Goal: Task Accomplishment & Management: Complete application form

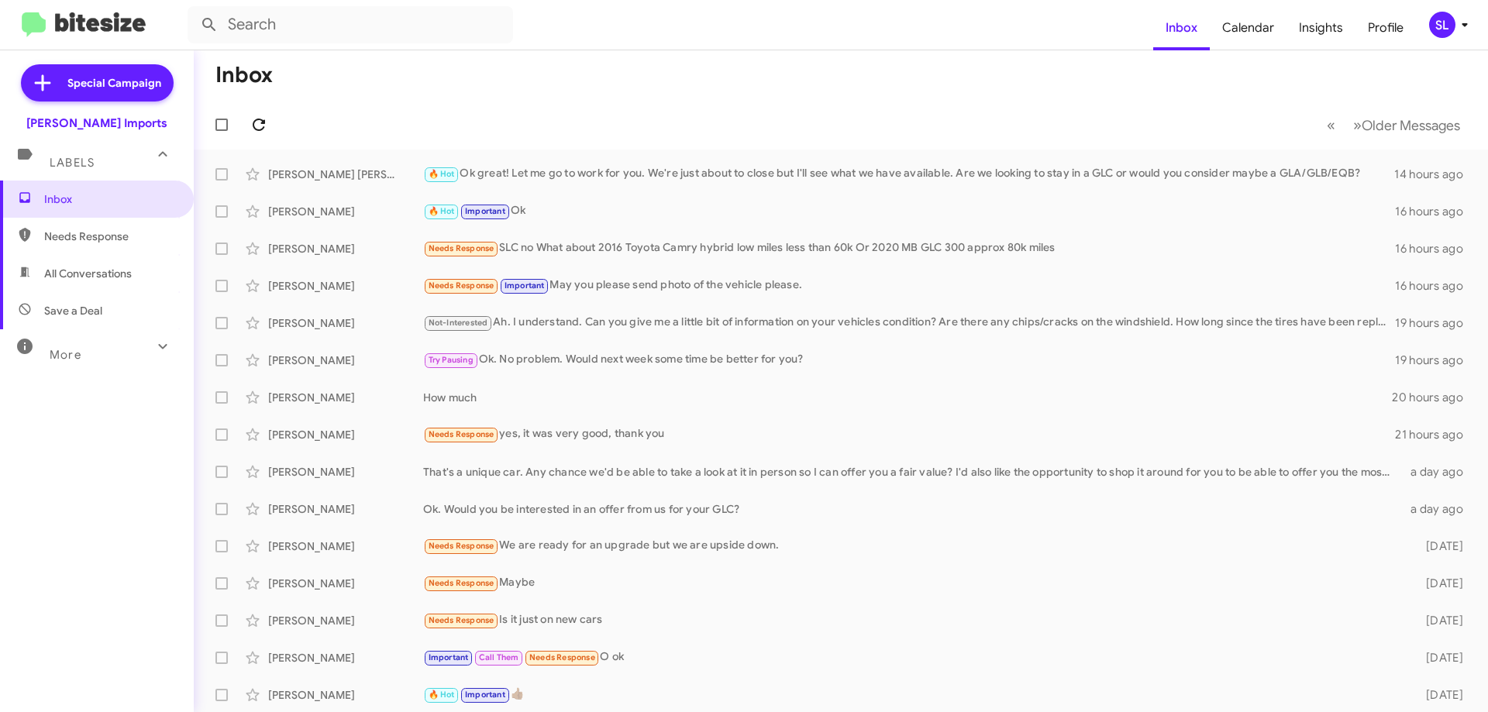
click at [264, 129] on icon at bounding box center [259, 125] width 12 height 12
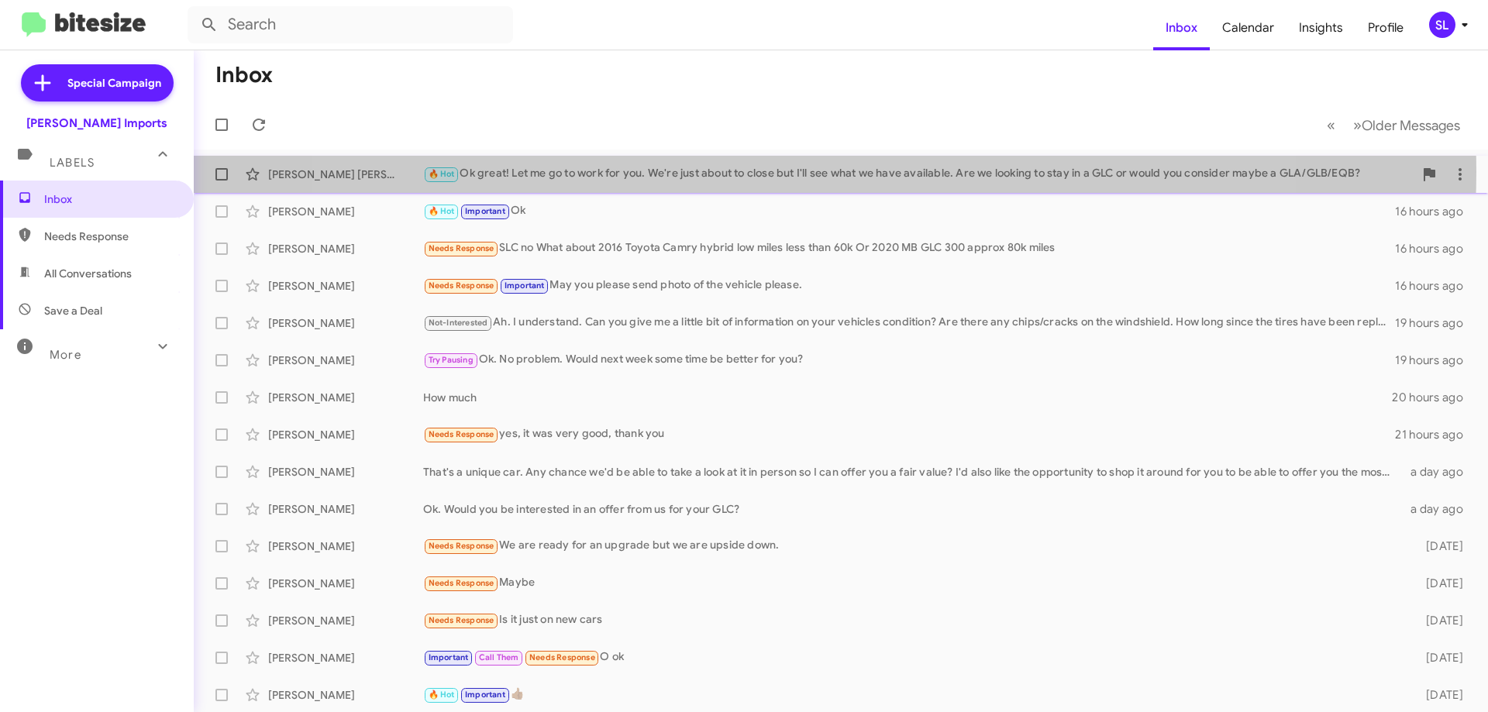
click at [795, 171] on div "🔥 Hot Ok great! Let me go to work for you. We're just about to close but I'll s…" at bounding box center [918, 174] width 991 height 18
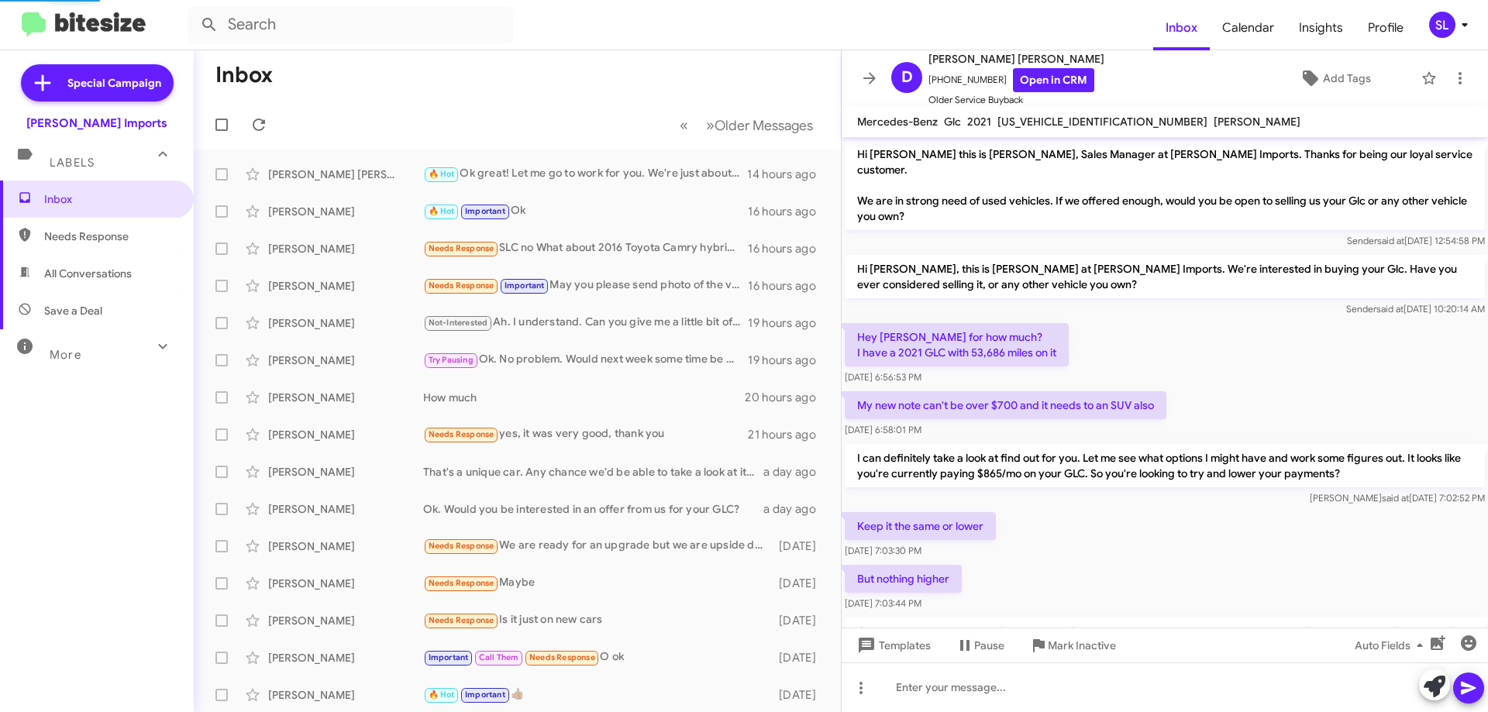
scroll to position [71, 0]
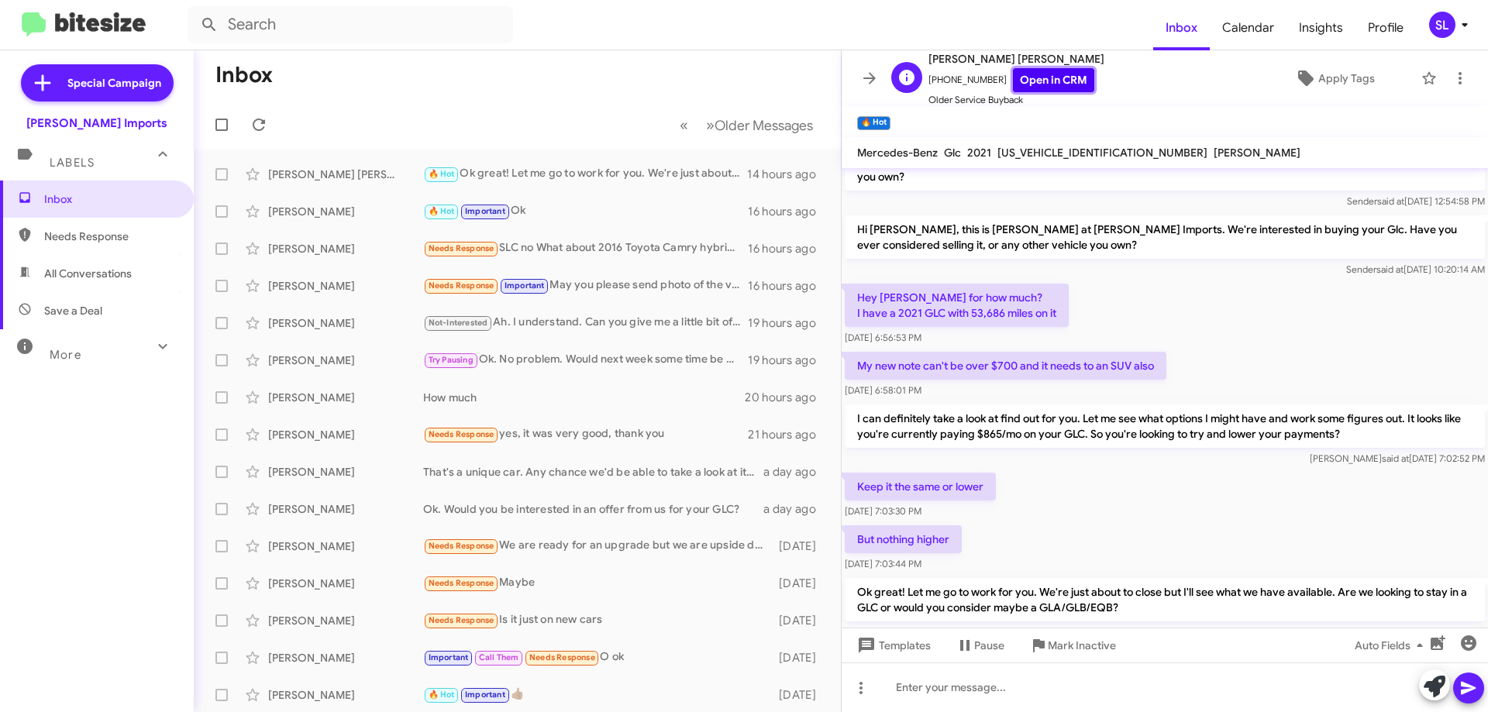
click at [1036, 85] on link "Open in CRM" at bounding box center [1053, 80] width 81 height 24
click at [1051, 153] on span "[US_VEHICLE_IDENTIFICATION_NUMBER]" at bounding box center [1103, 153] width 210 height 14
copy span "[US_VEHICLE_IDENTIFICATION_NUMBER]"
click at [873, 71] on icon at bounding box center [869, 78] width 19 height 19
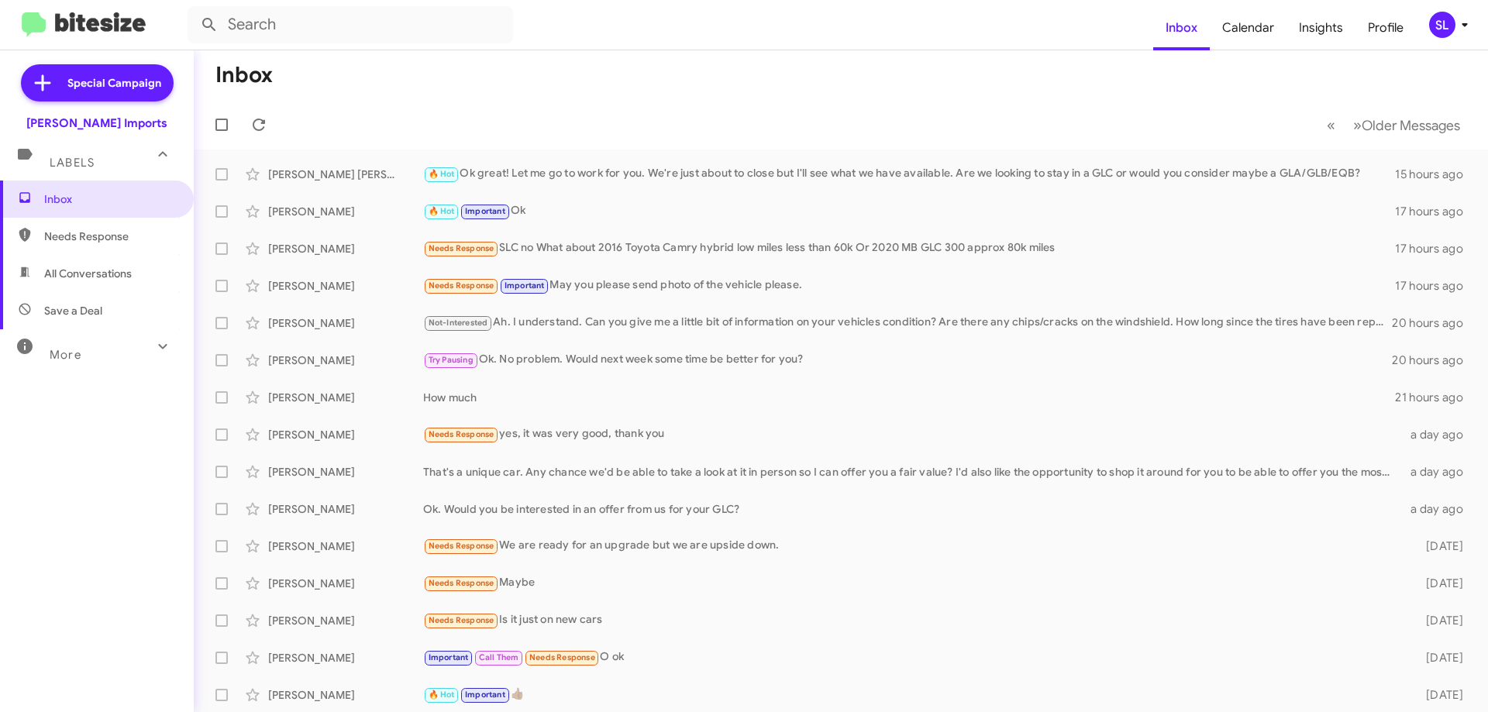
click at [155, 350] on icon at bounding box center [162, 346] width 19 height 19
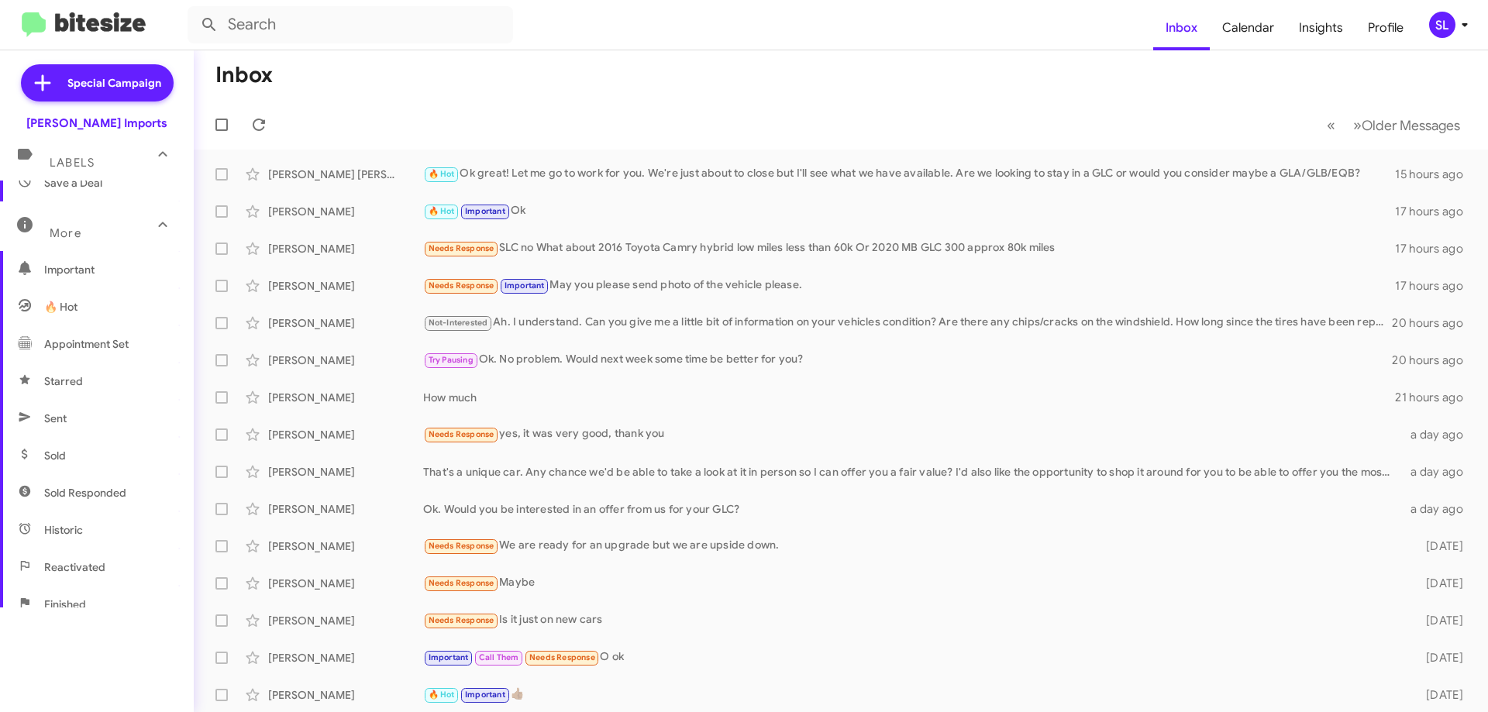
scroll to position [155, 0]
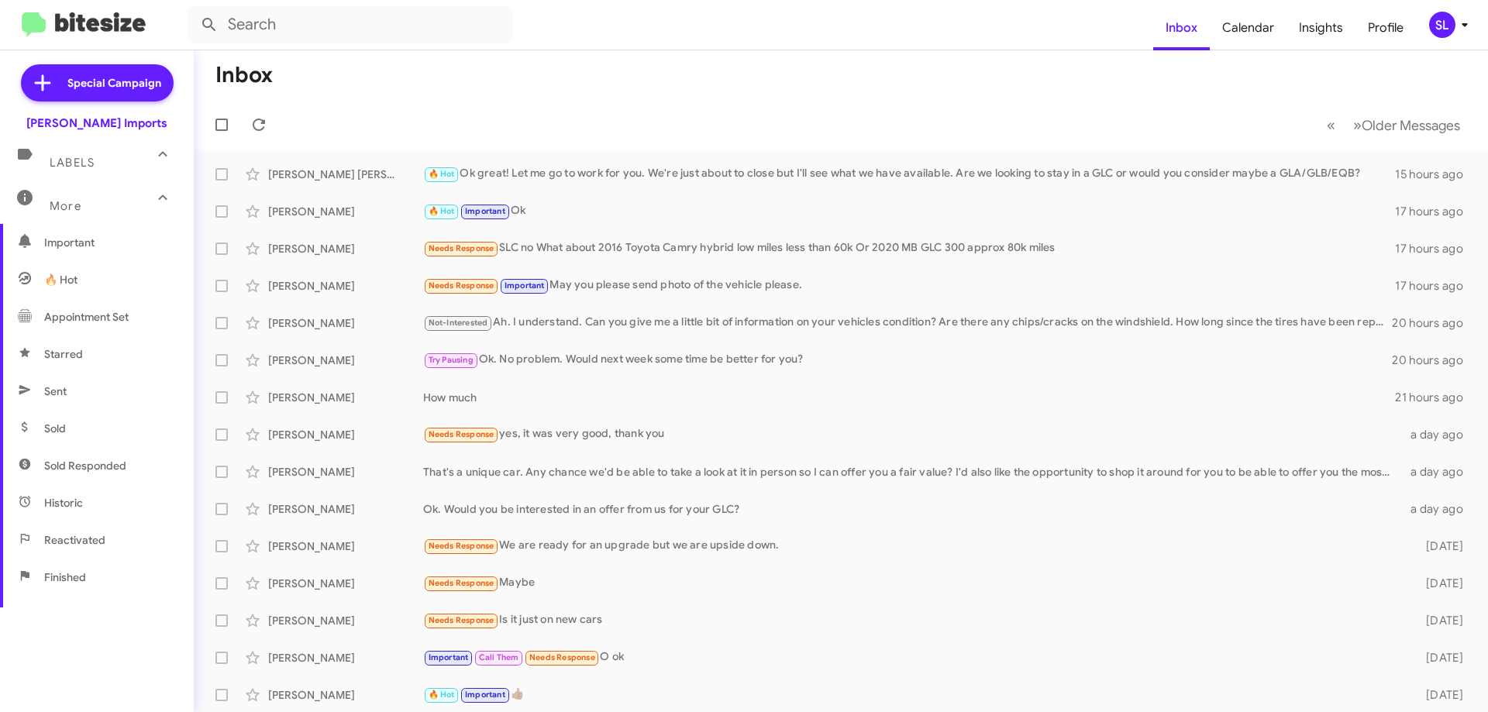
click at [102, 438] on span "Sold" at bounding box center [97, 428] width 194 height 37
type input "in:sold"
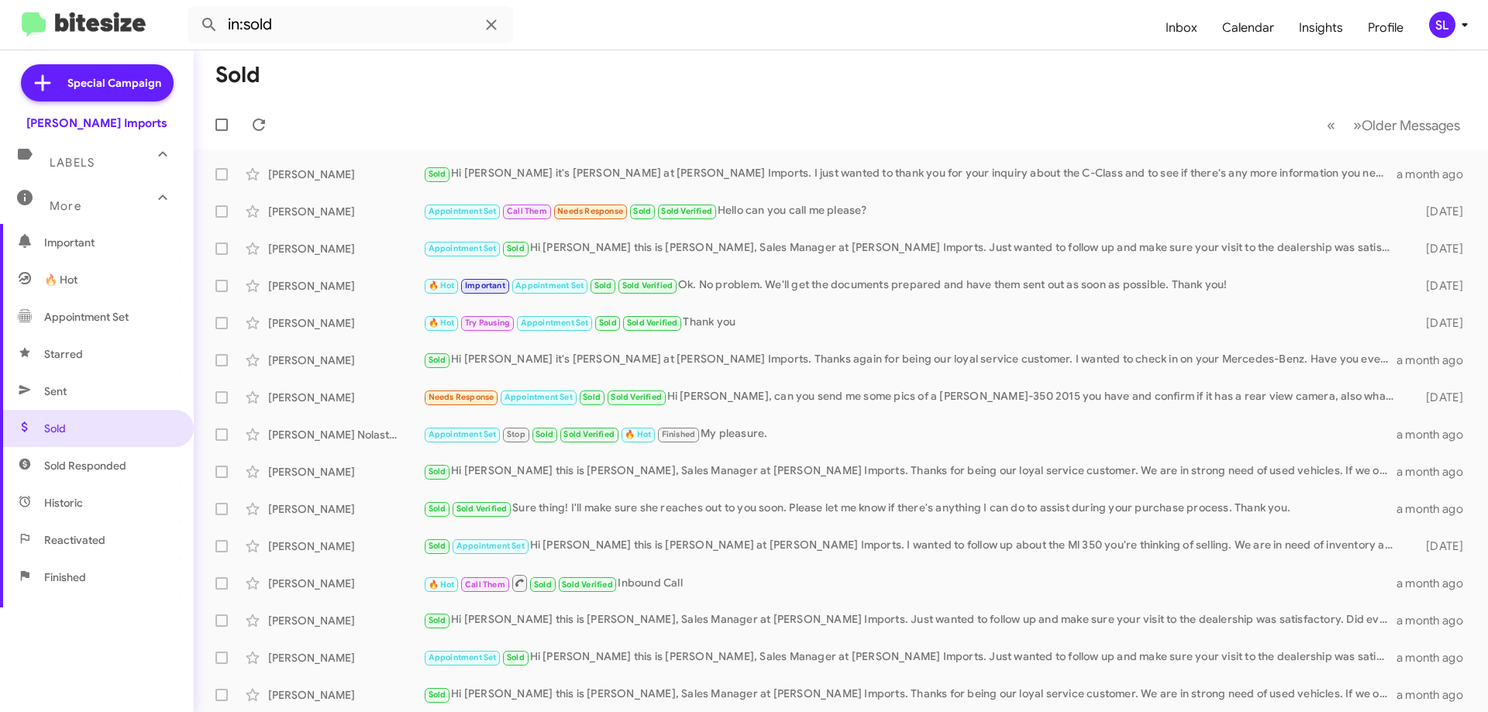
click at [91, 164] on span "Labels" at bounding box center [72, 163] width 45 height 14
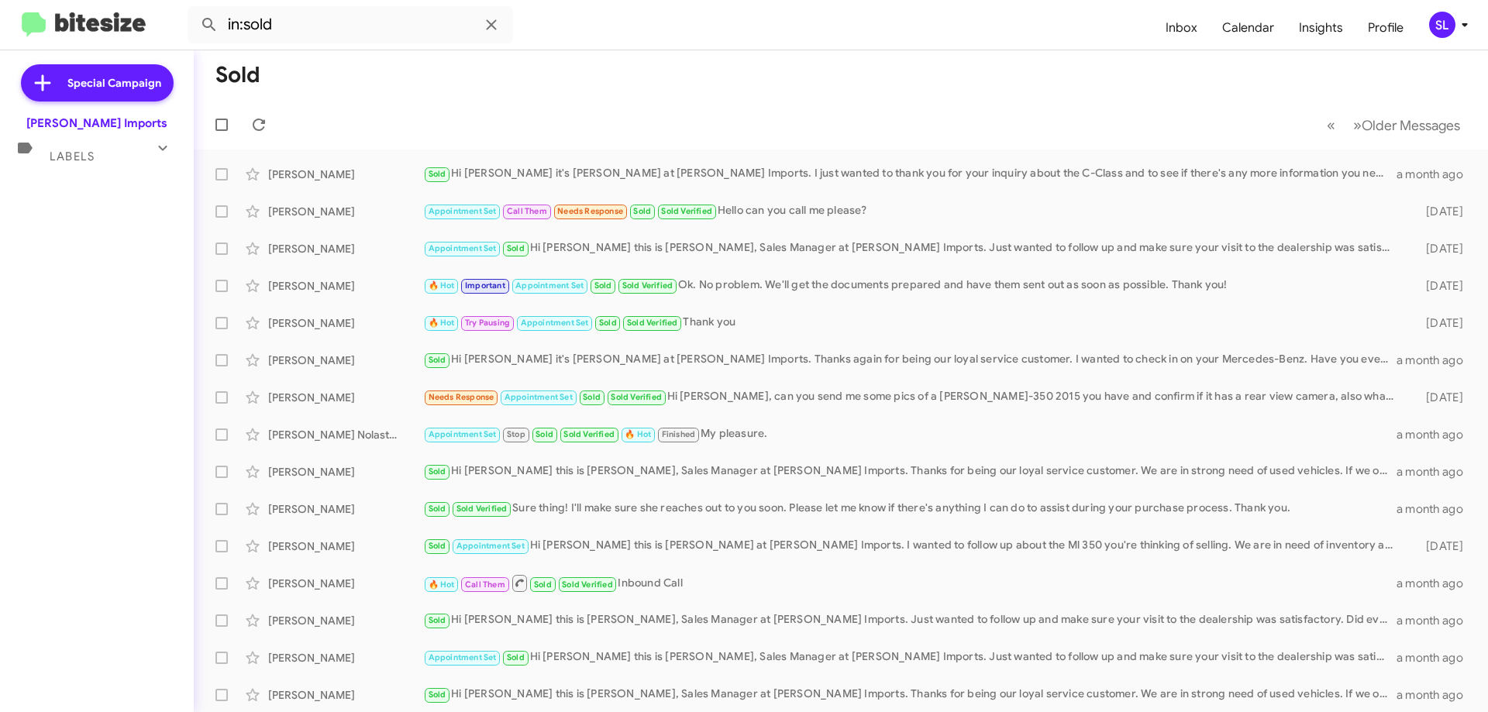
click at [84, 147] on div "Labels" at bounding box center [81, 150] width 138 height 29
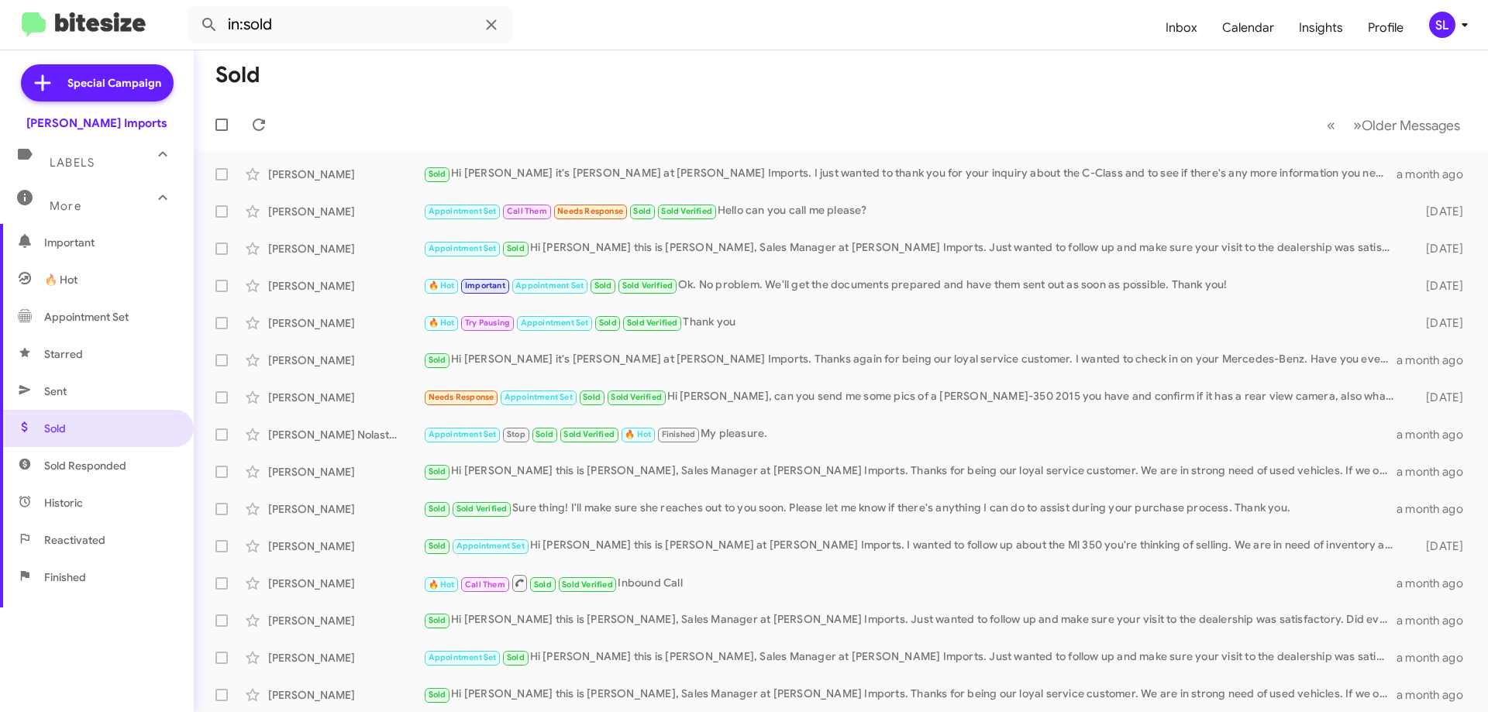
click at [101, 209] on div "More" at bounding box center [81, 199] width 138 height 29
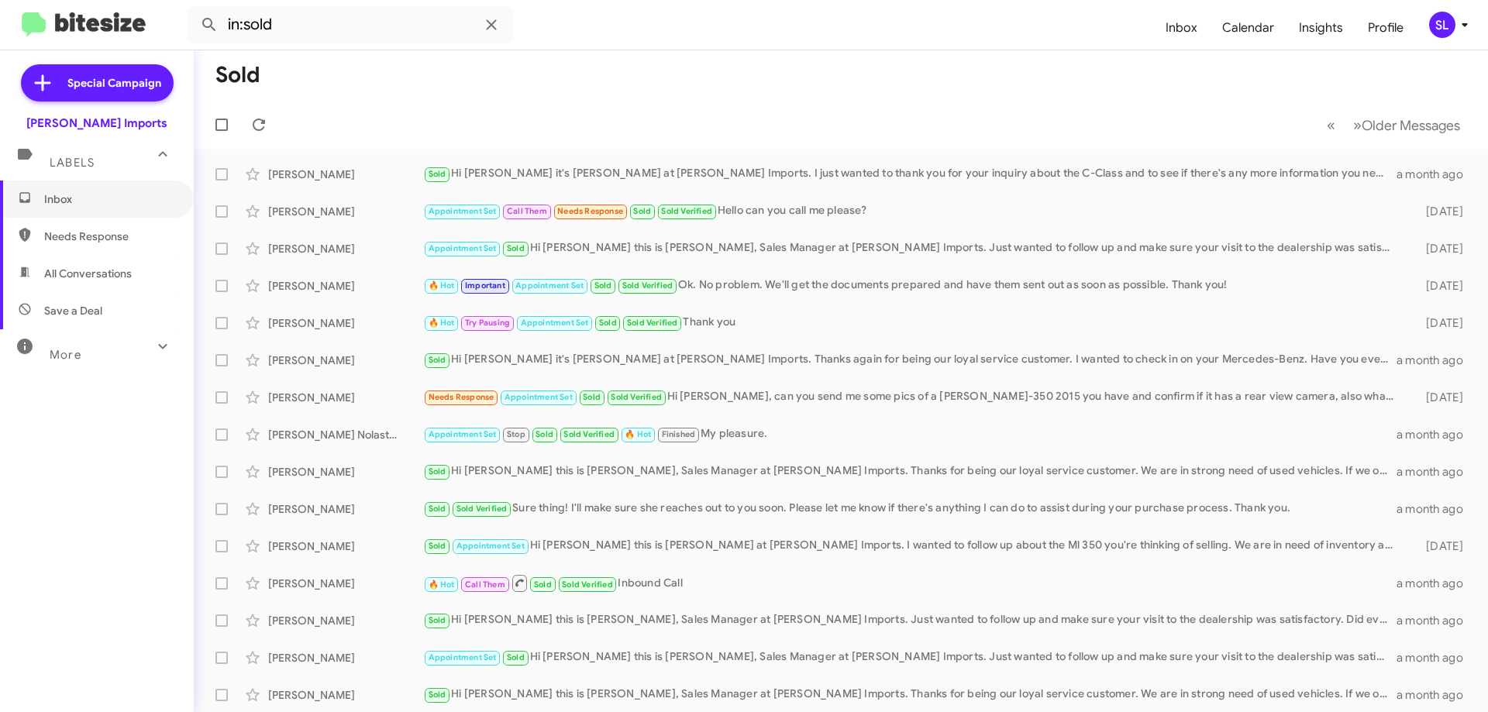
click at [101, 209] on span "Inbox" at bounding box center [97, 199] width 194 height 37
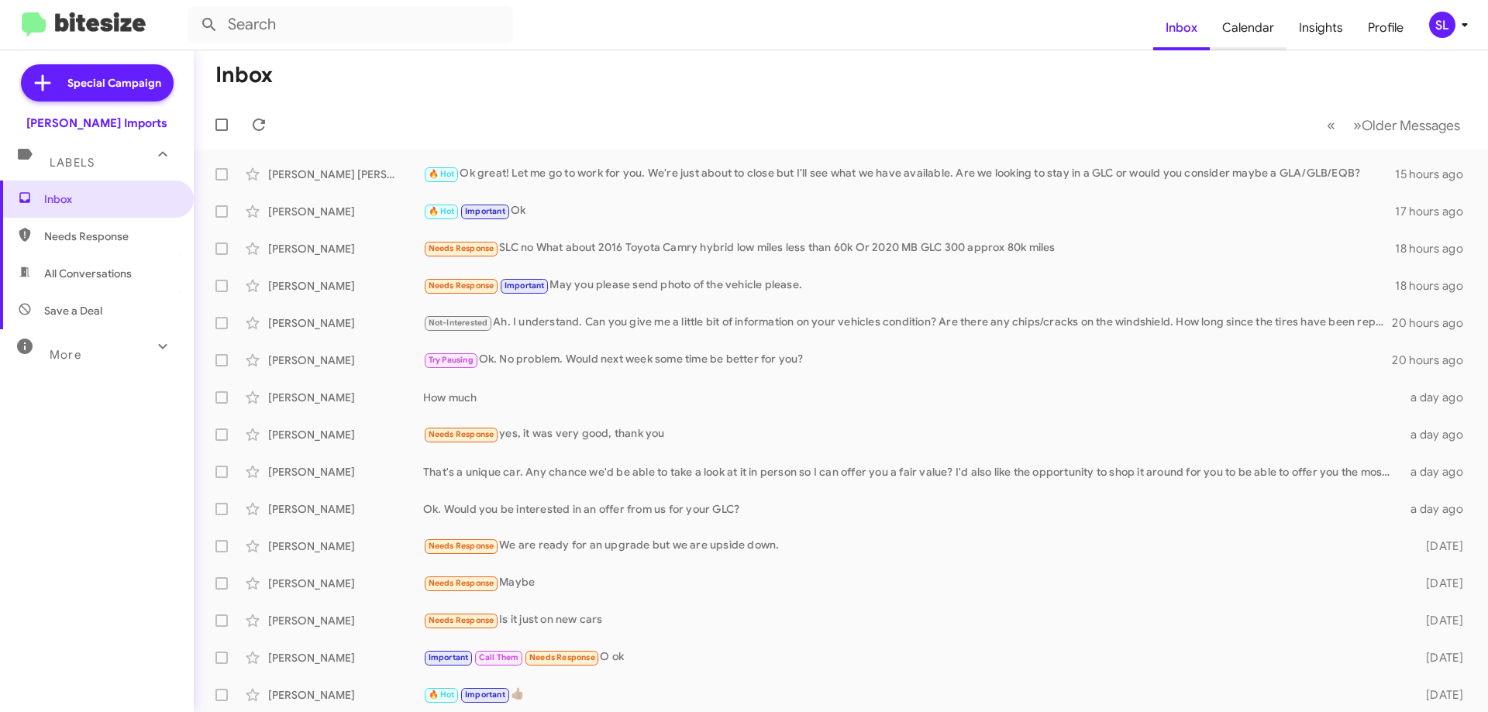
click at [1258, 29] on span "Calendar" at bounding box center [1248, 27] width 77 height 45
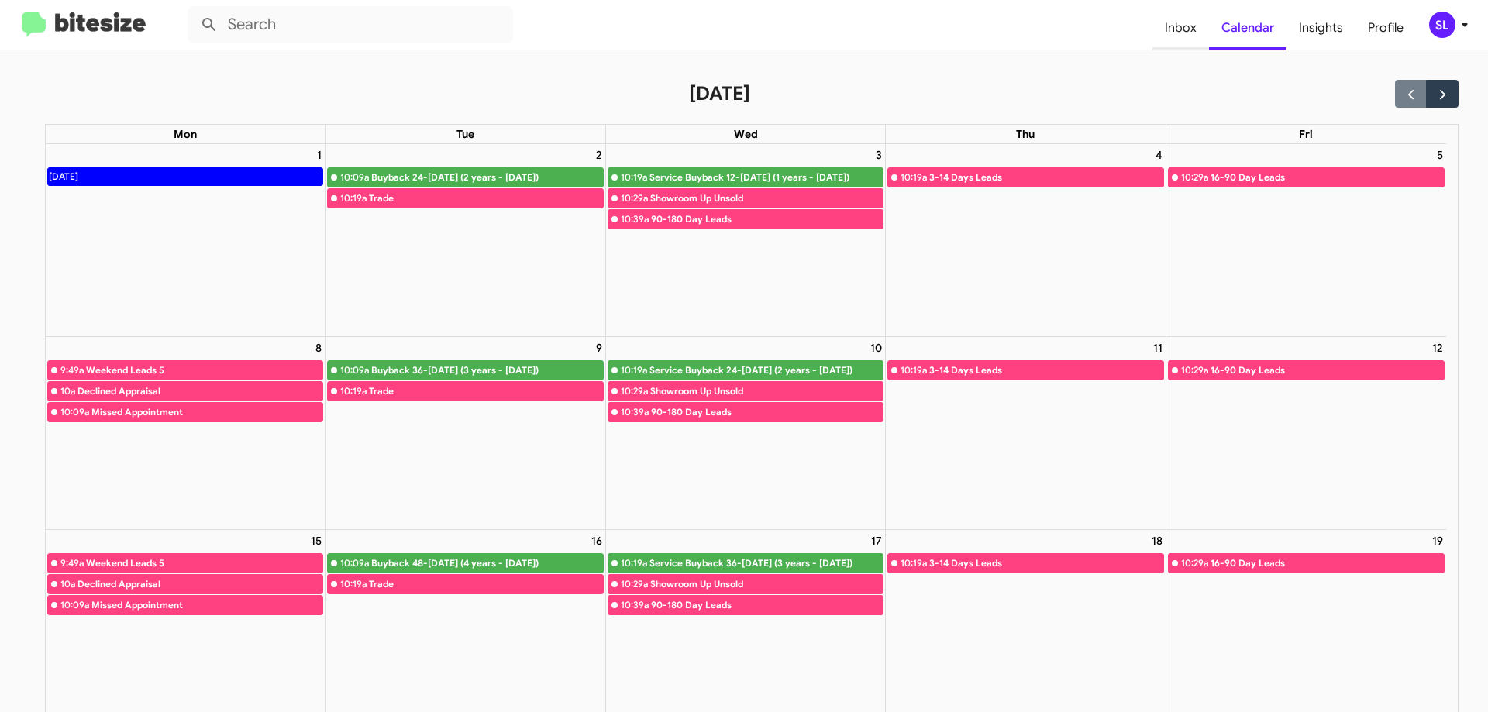
click at [1197, 24] on span "Inbox" at bounding box center [1181, 27] width 57 height 45
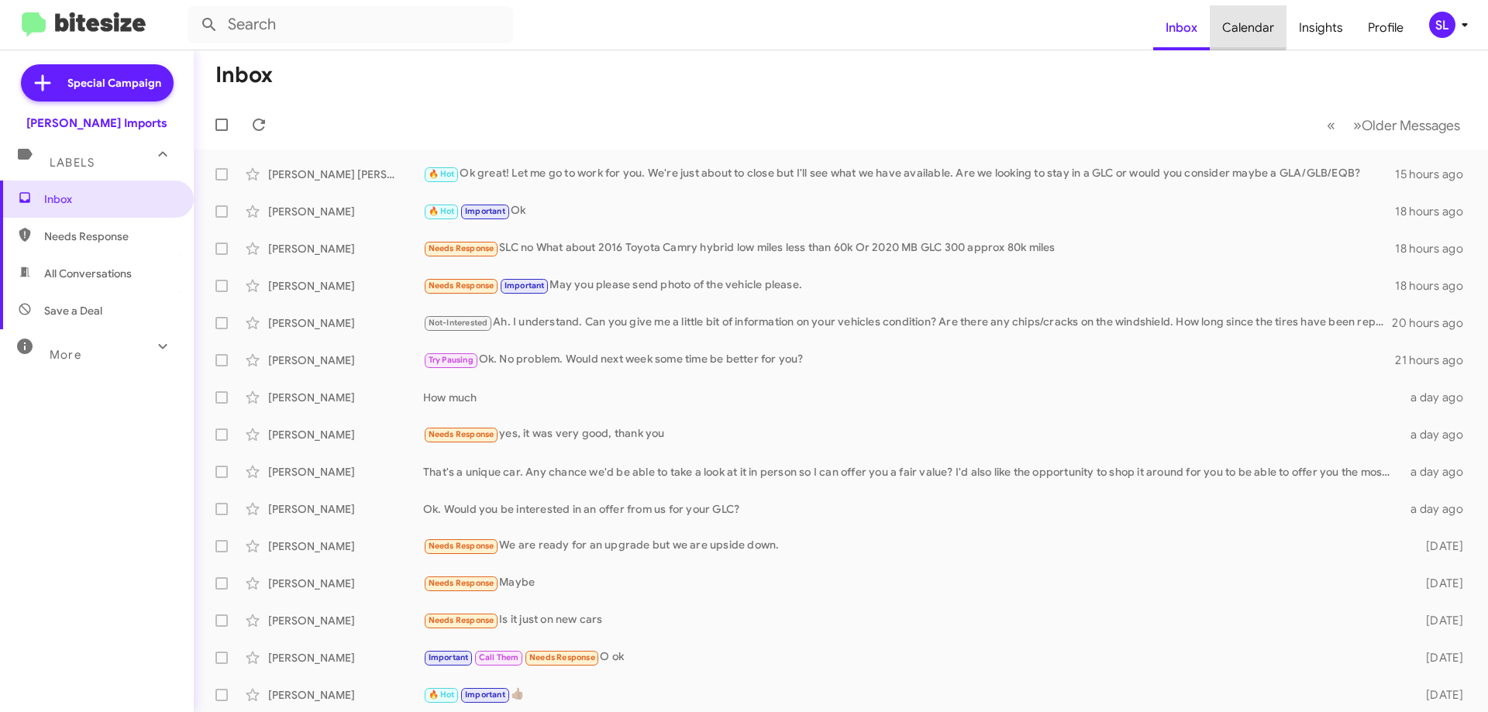
click at [1249, 25] on span "Calendar" at bounding box center [1248, 27] width 77 height 45
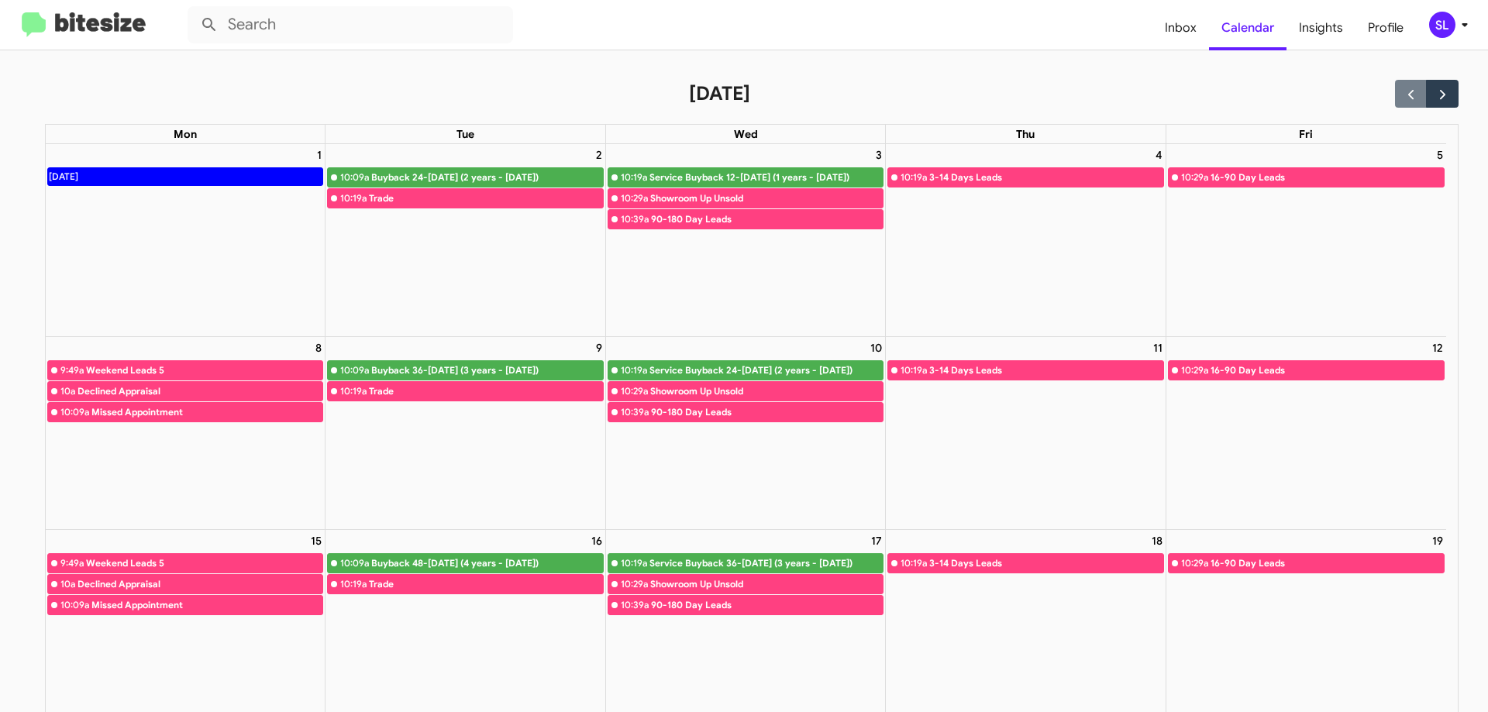
click at [1237, 178] on div "16-90 Day Leads" at bounding box center [1327, 178] width 233 height 16
click at [1184, 29] on span "Inbox" at bounding box center [1181, 27] width 57 height 45
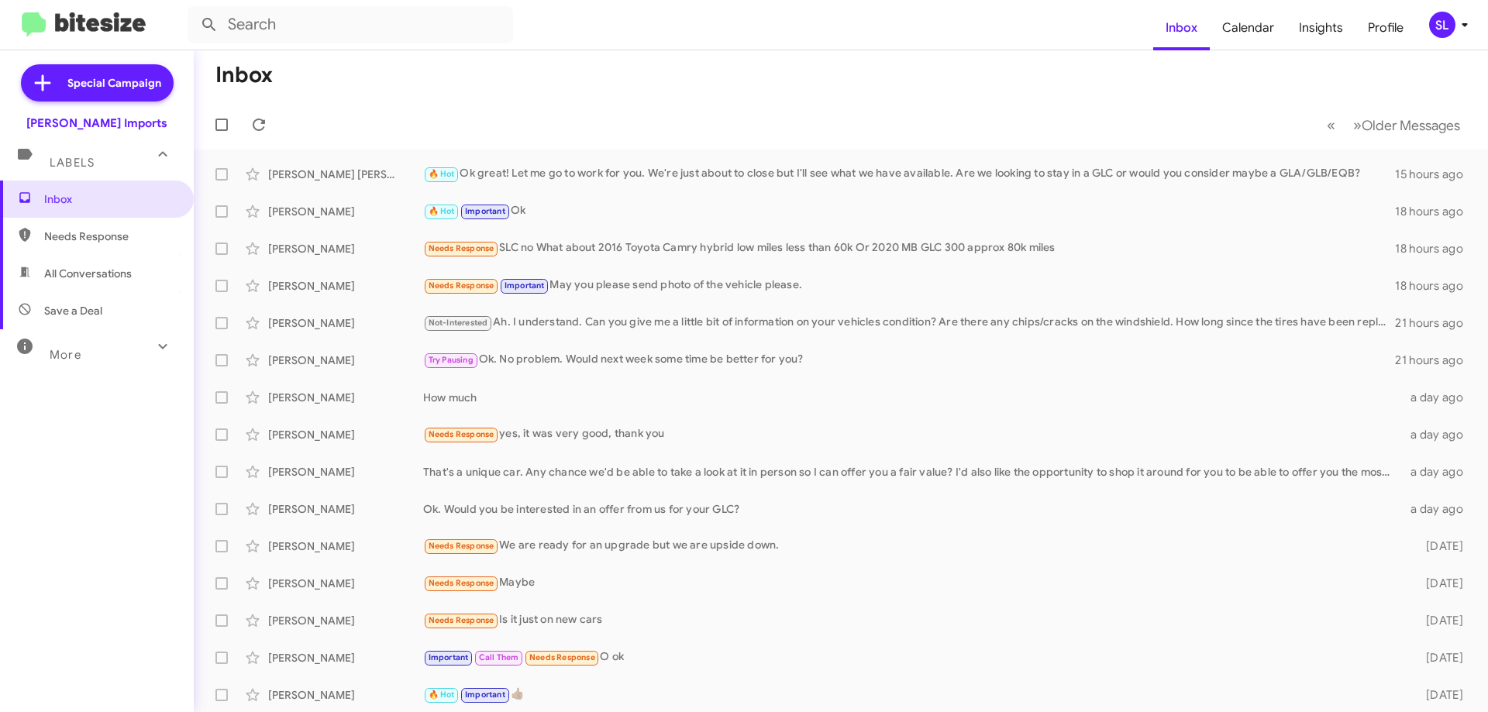
click at [120, 361] on div "More" at bounding box center [81, 348] width 138 height 29
click at [111, 357] on div "More" at bounding box center [81, 354] width 138 height 29
click at [246, 113] on mat-toolbar-row "« Previous » Next Older Messages" at bounding box center [841, 125] width 1294 height 50
click at [265, 121] on icon at bounding box center [259, 125] width 12 height 12
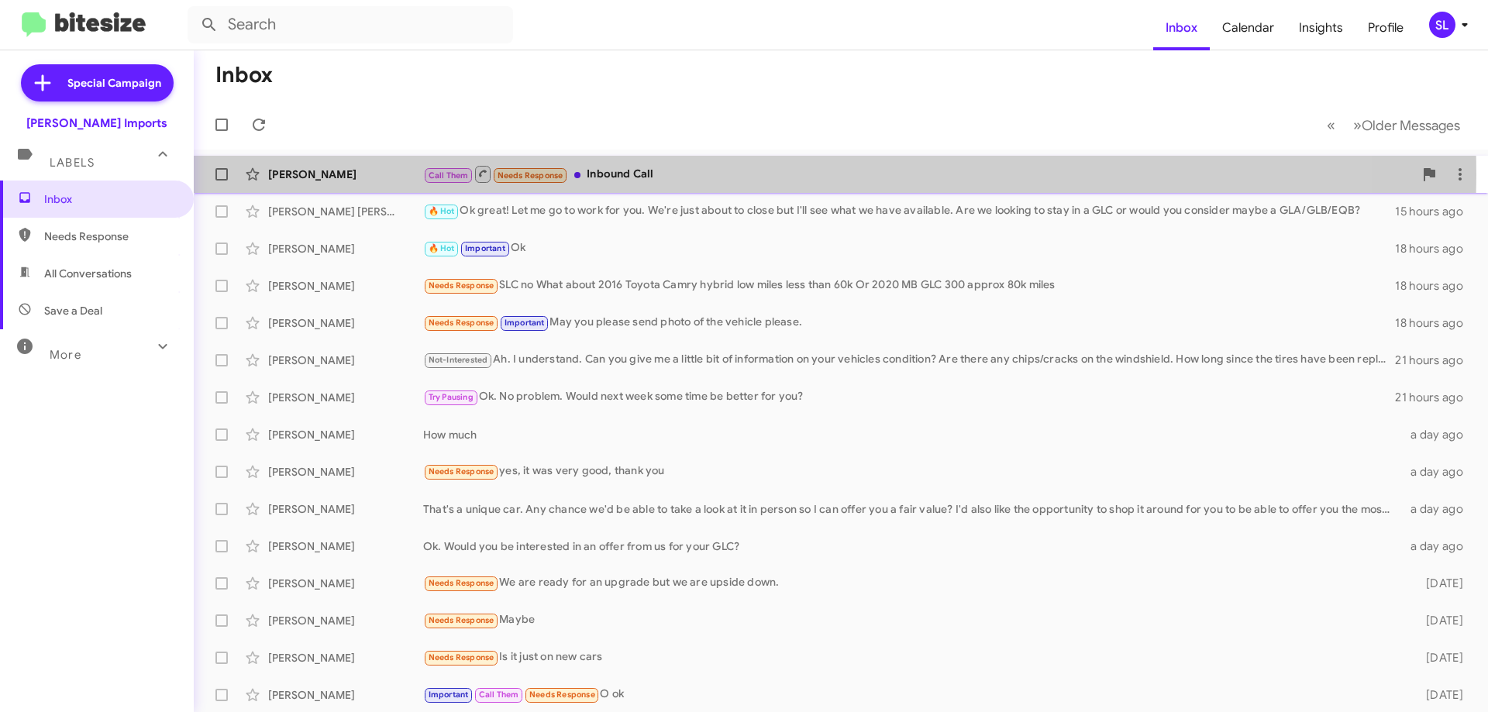
click at [735, 175] on div "Call Them Needs Response Inbound Call" at bounding box center [918, 173] width 991 height 19
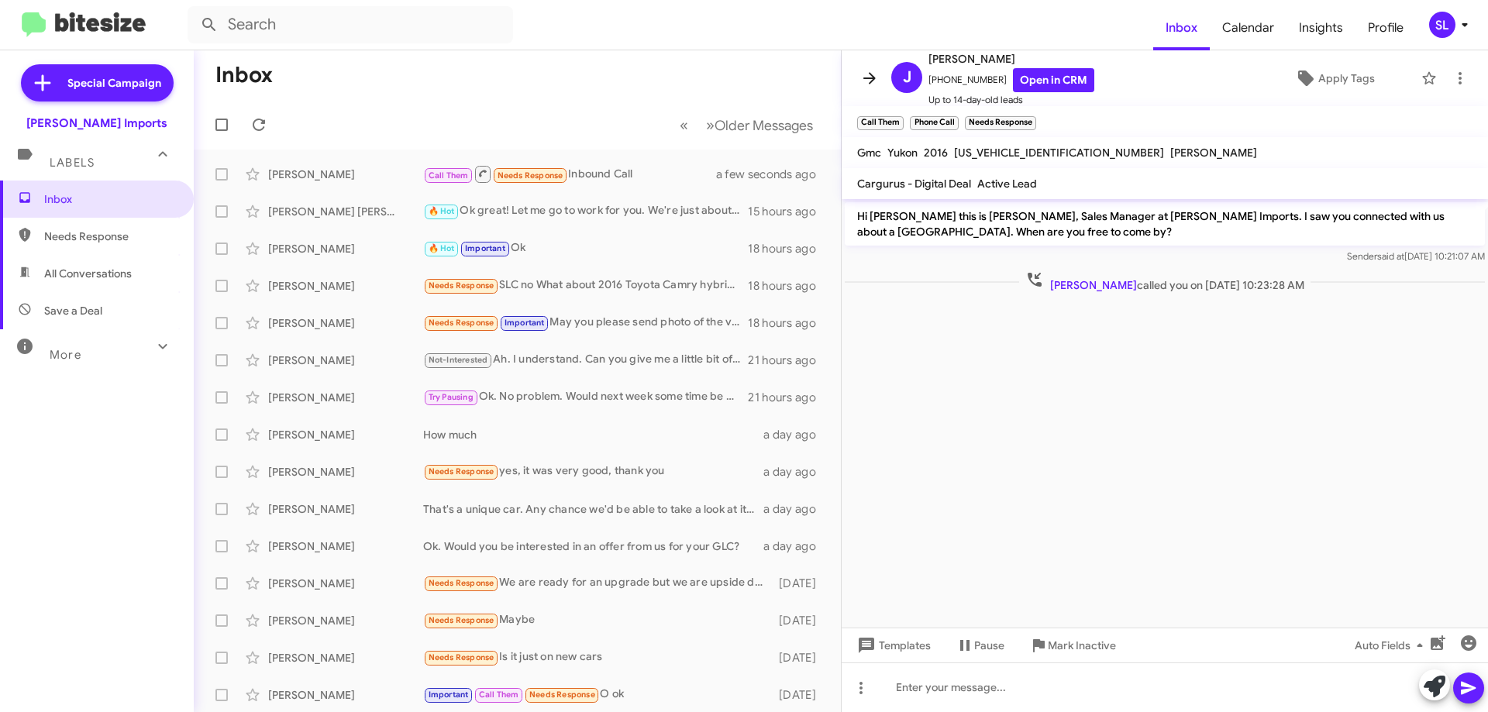
click at [864, 74] on icon at bounding box center [869, 78] width 19 height 19
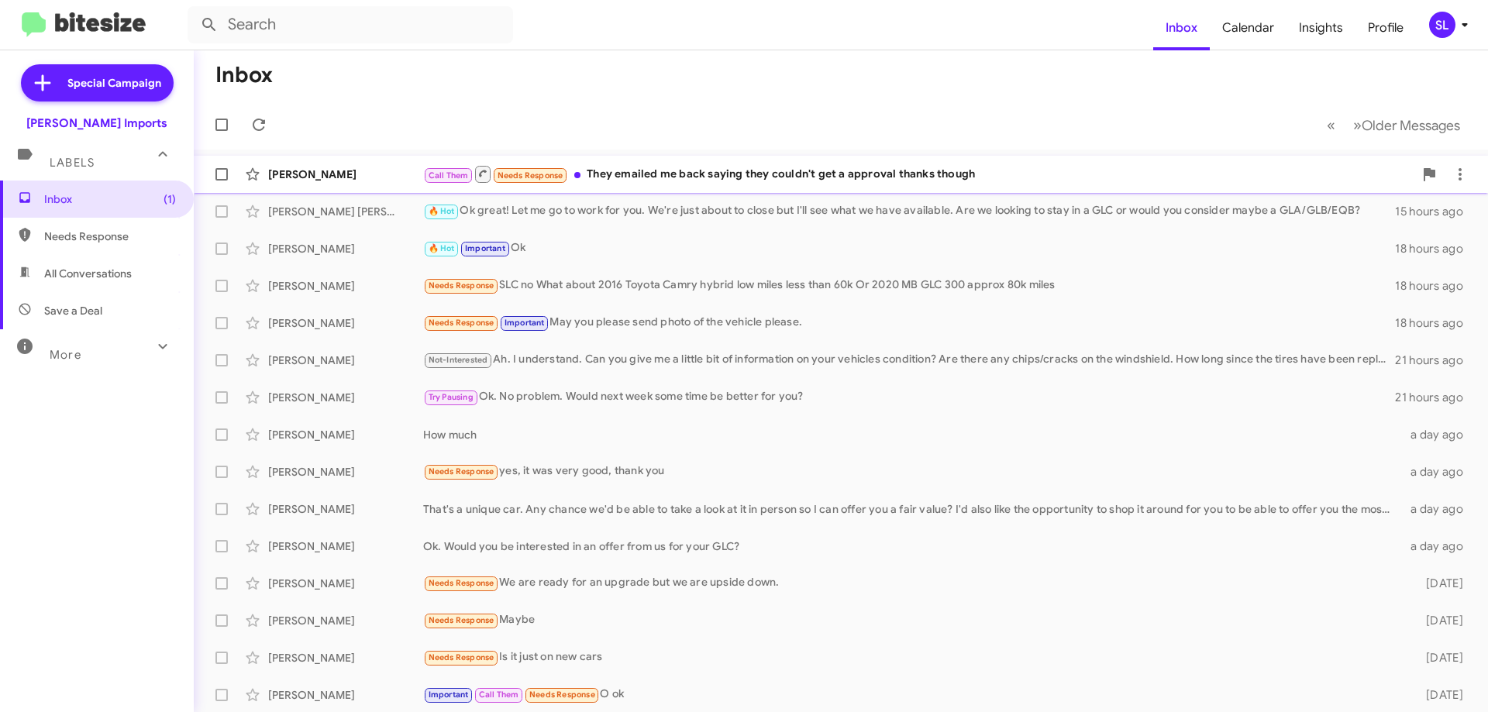
click at [908, 159] on div "[PERSON_NAME] Call Them Needs Response They emailed me back saying they couldn'…" at bounding box center [841, 174] width 1270 height 31
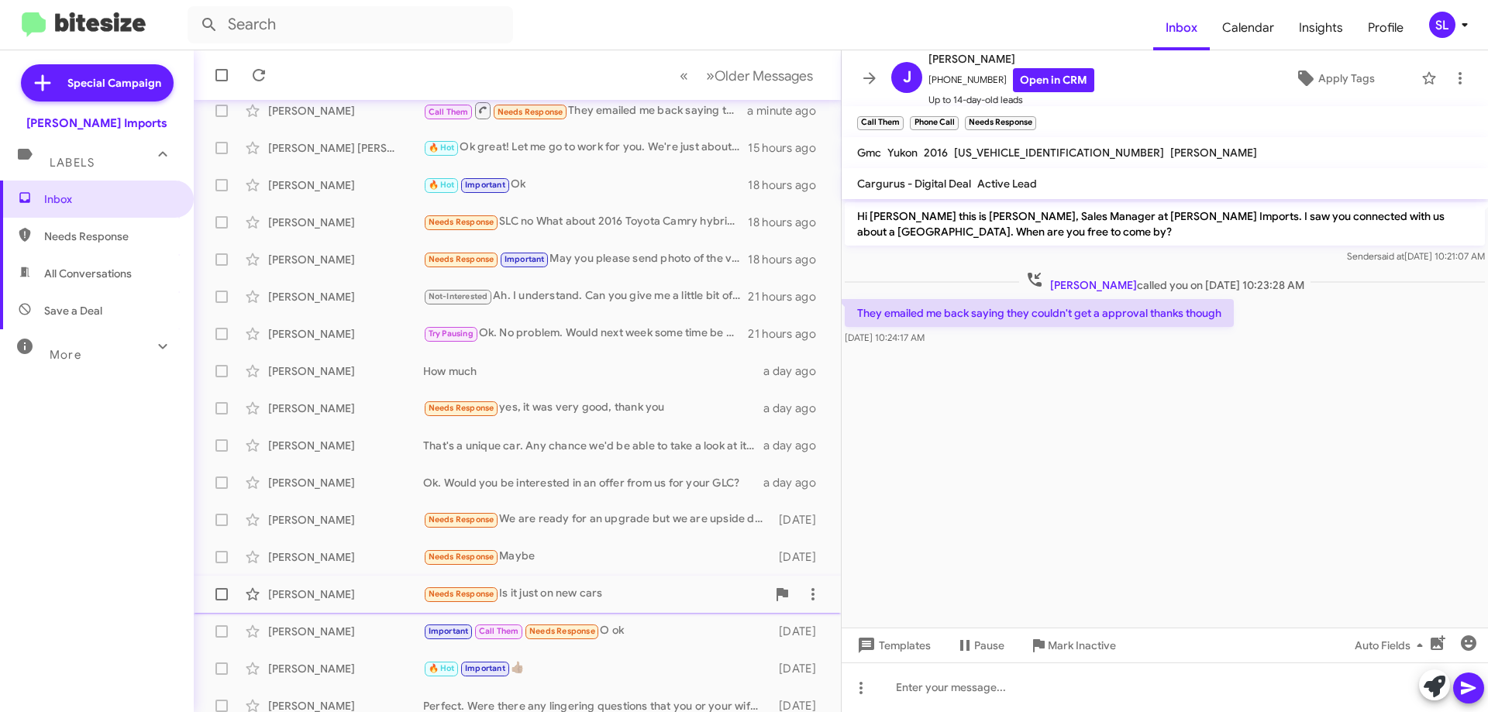
scroll to position [188, 0]
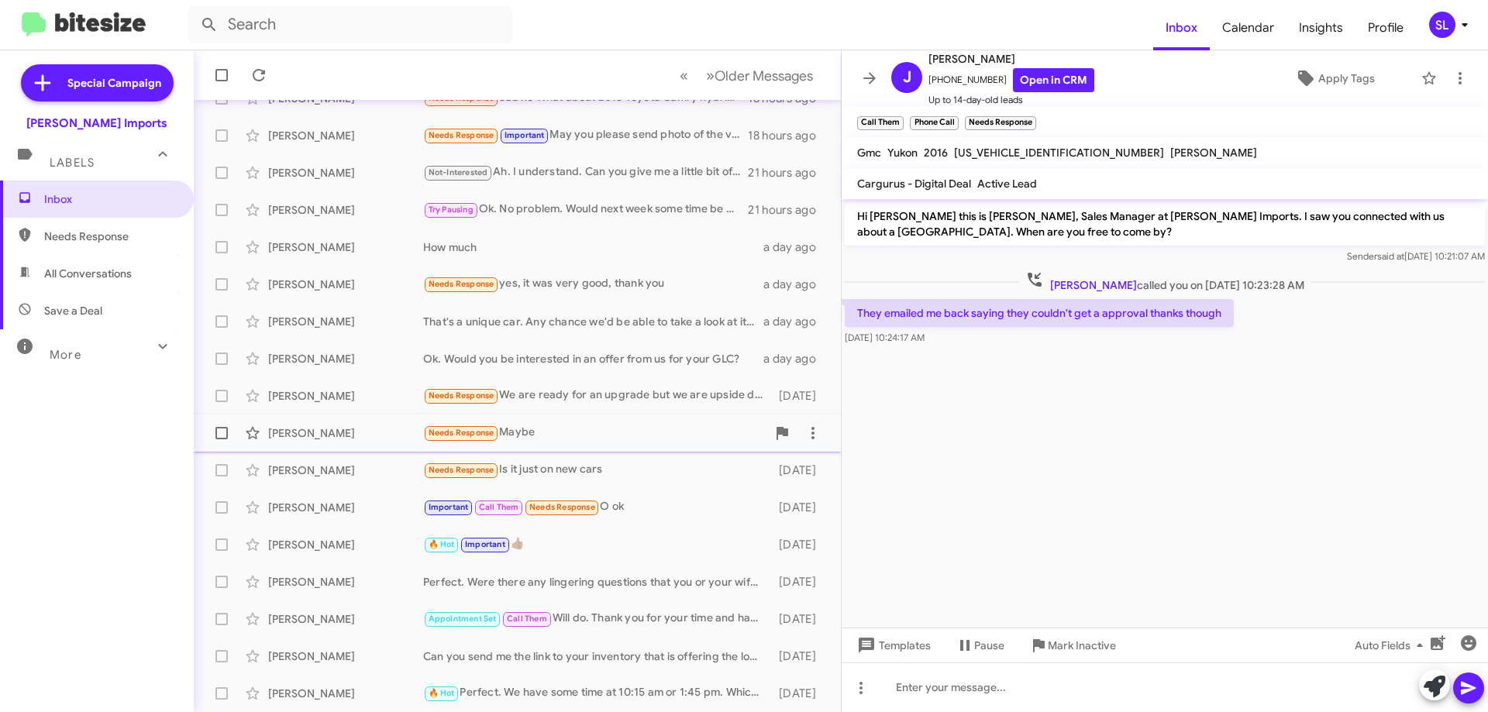
click at [597, 439] on div "Needs Response Maybe" at bounding box center [594, 433] width 343 height 18
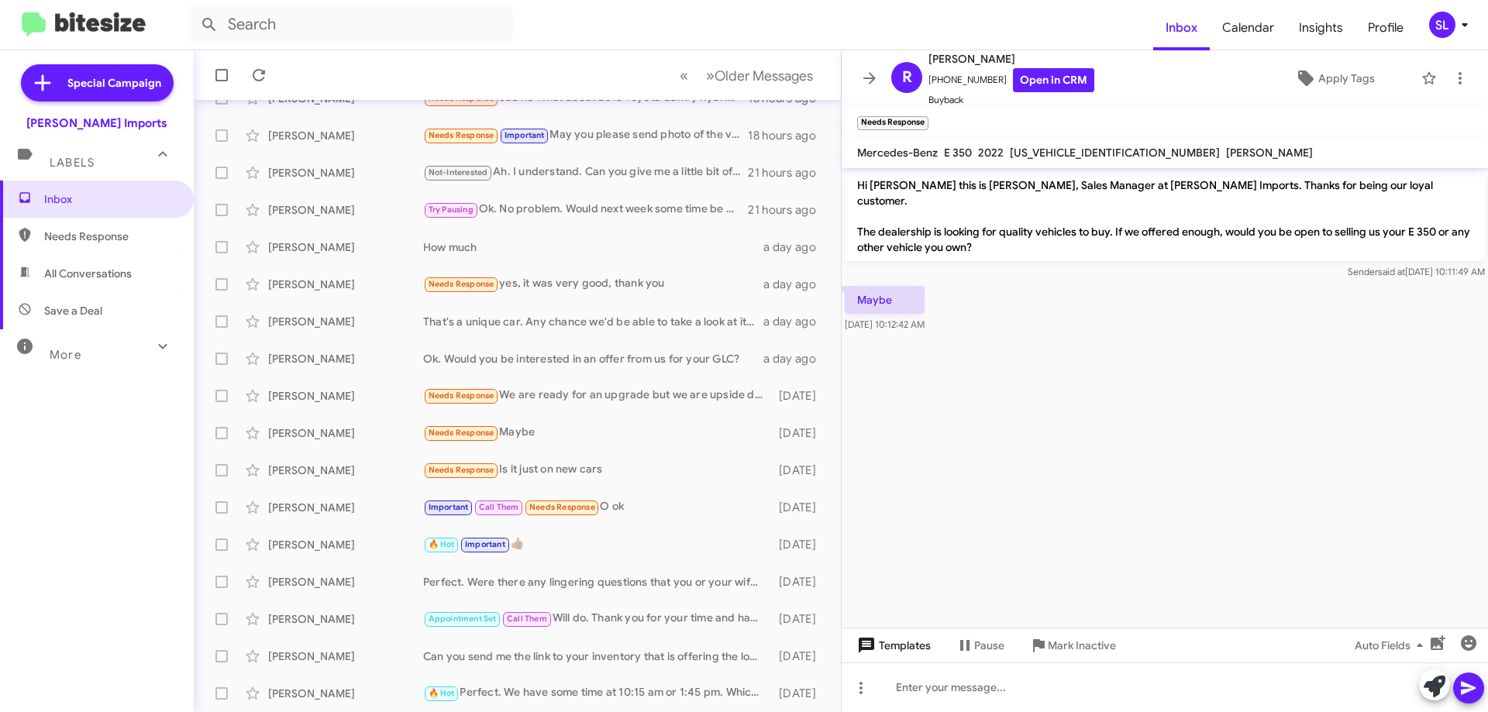
click at [906, 650] on span "Templates" at bounding box center [892, 646] width 77 height 28
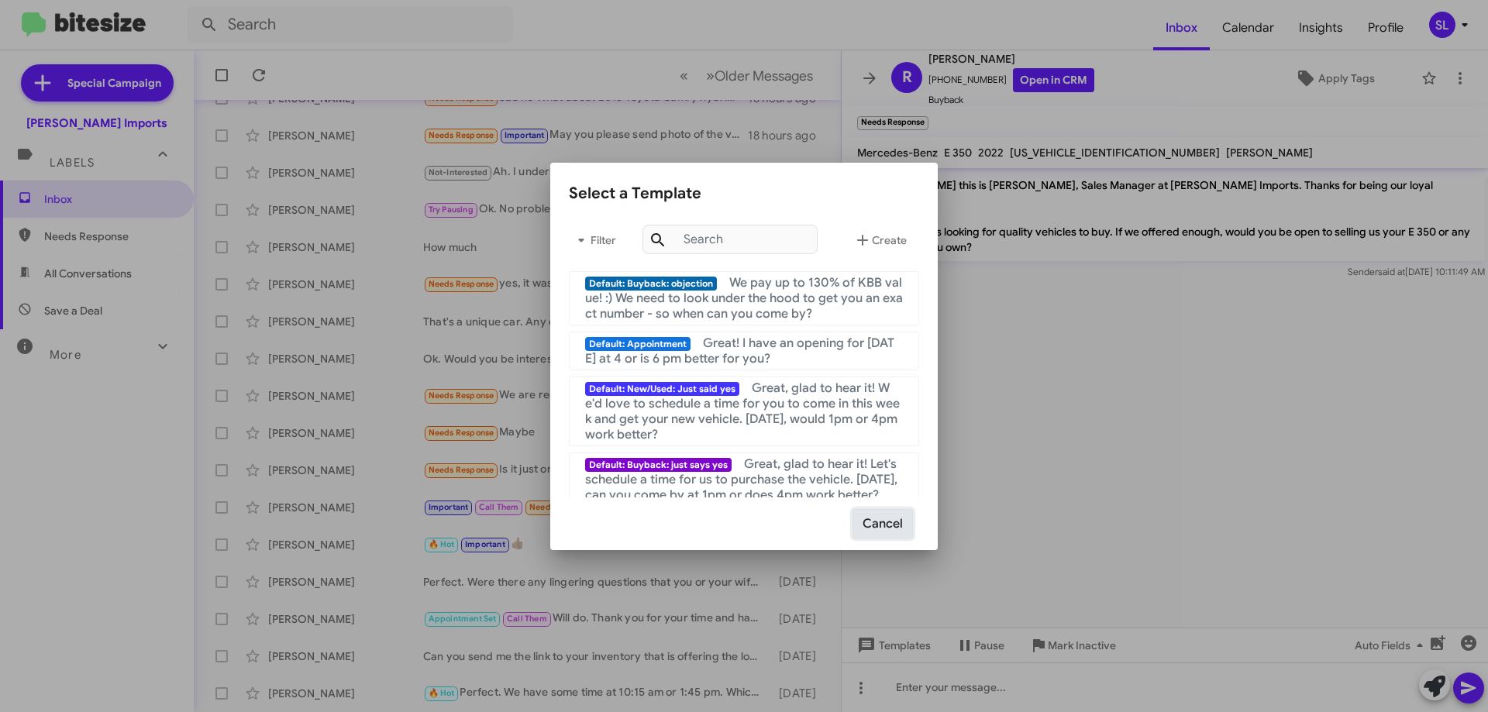
click at [899, 523] on button "Cancel" at bounding box center [883, 523] width 60 height 29
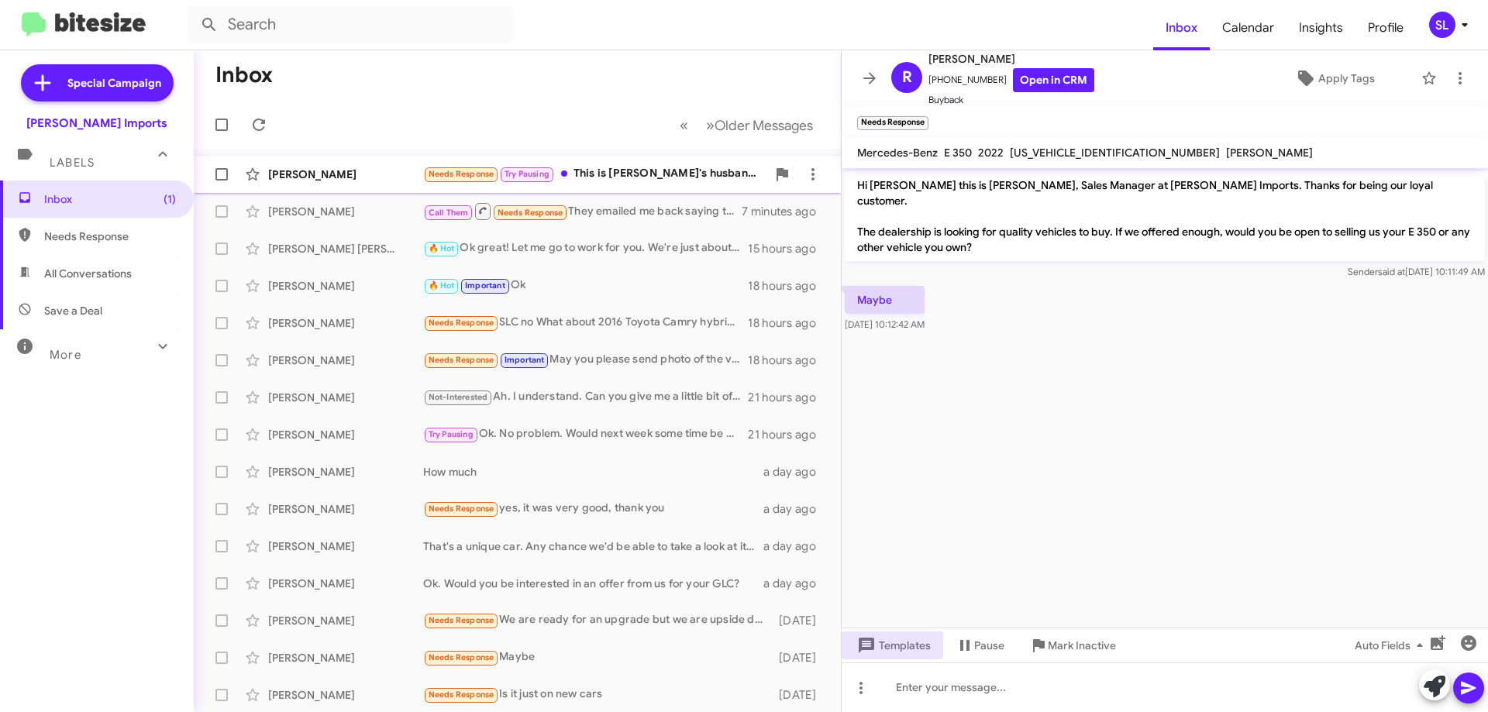
click at [663, 171] on div "Needs Response Try Pausing This is [PERSON_NAME]'s husband. We've been working …" at bounding box center [594, 174] width 343 height 18
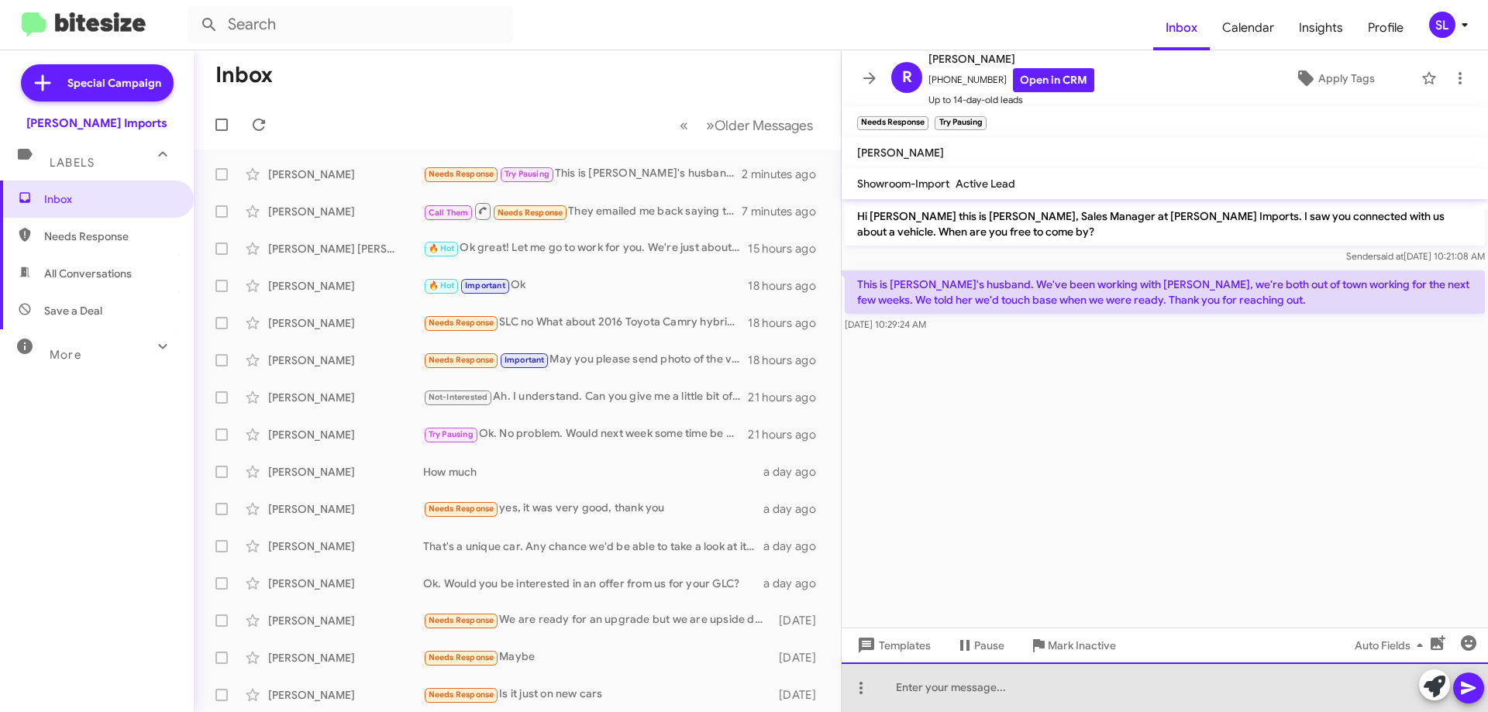
click at [979, 699] on div at bounding box center [1165, 688] width 646 height 50
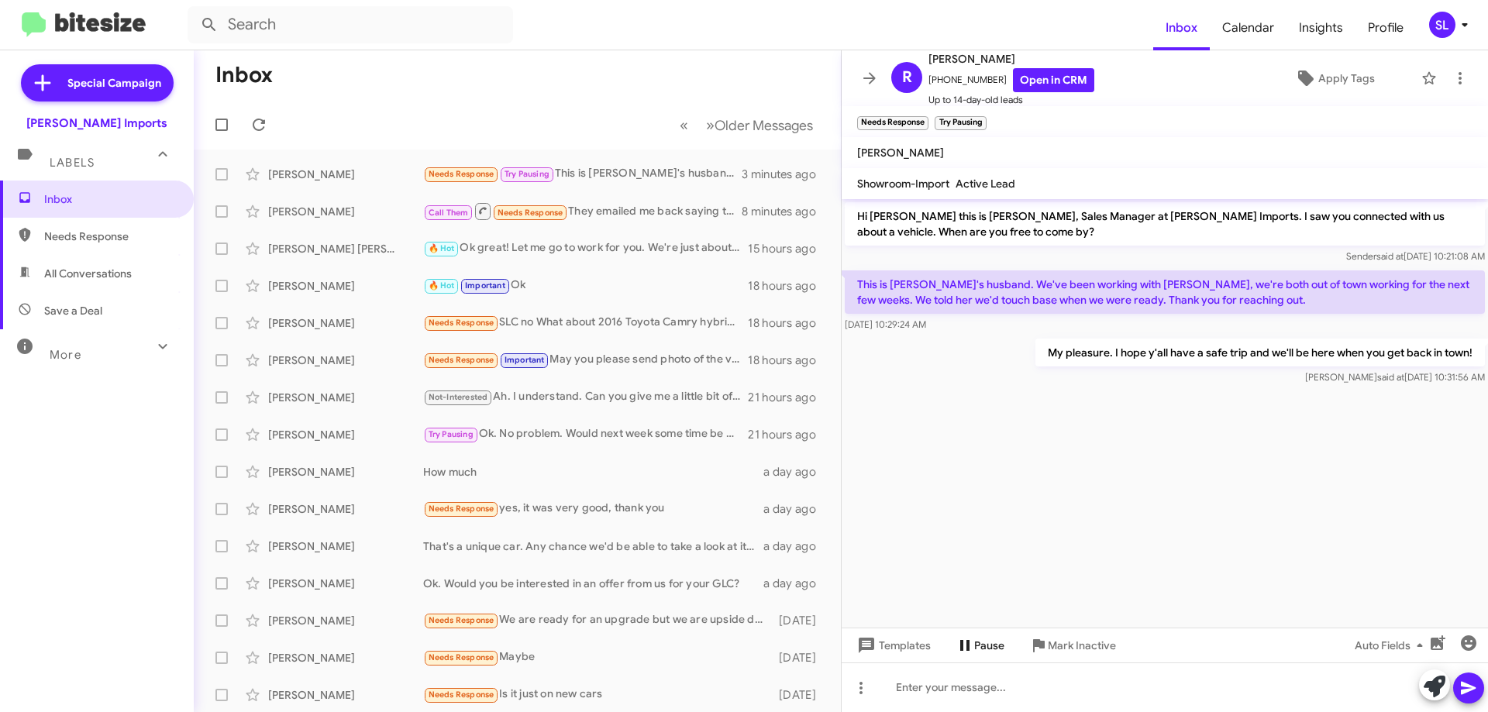
click at [978, 644] on span "Pause" at bounding box center [989, 646] width 30 height 28
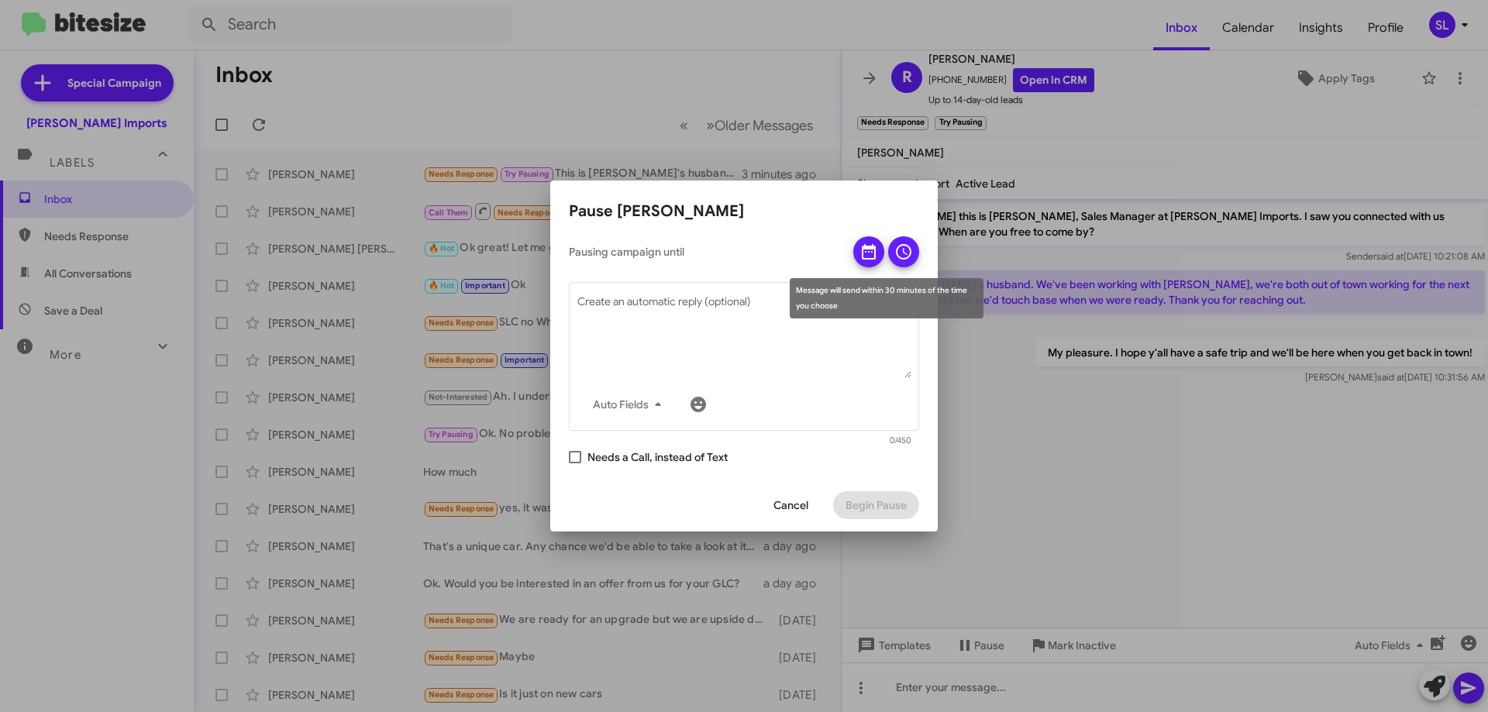
click at [864, 255] on icon at bounding box center [869, 252] width 19 height 19
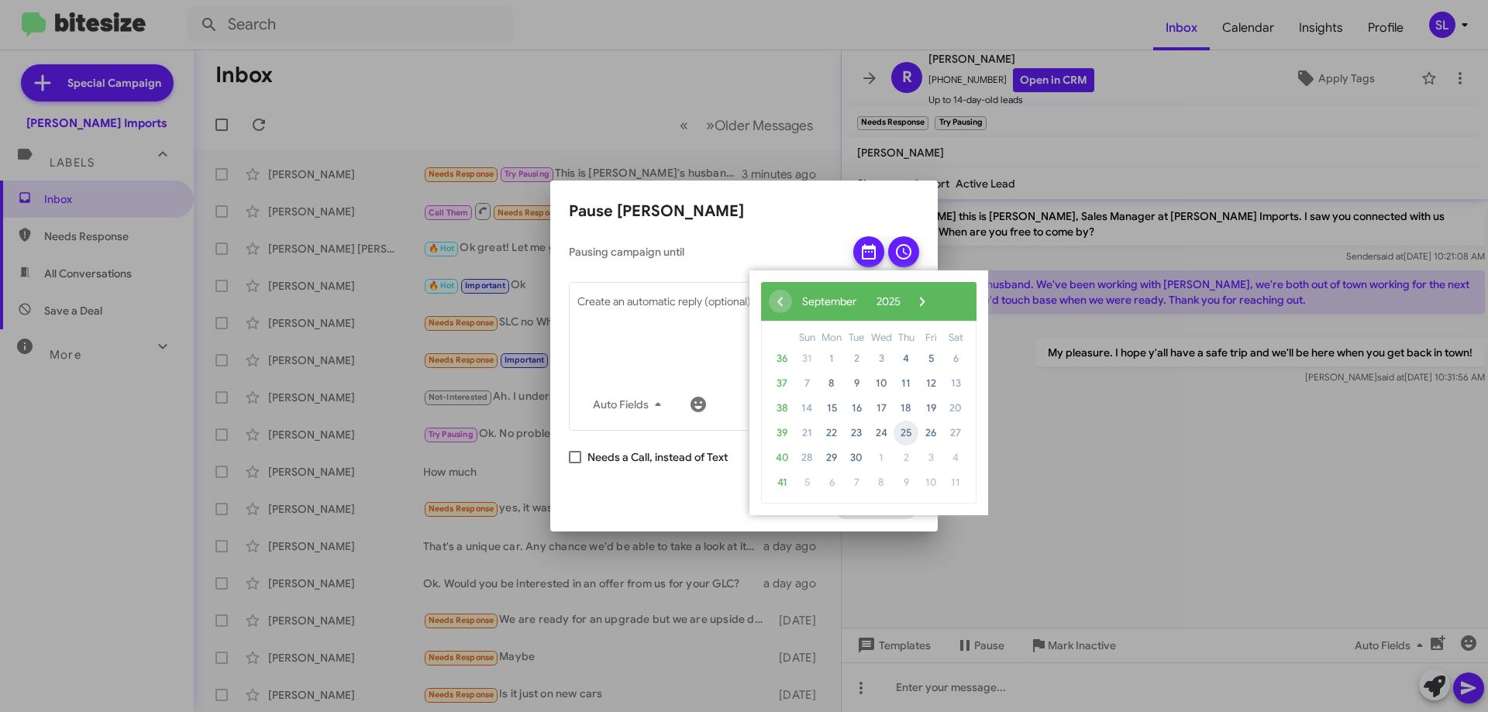
click at [912, 432] on span "25" at bounding box center [906, 433] width 25 height 25
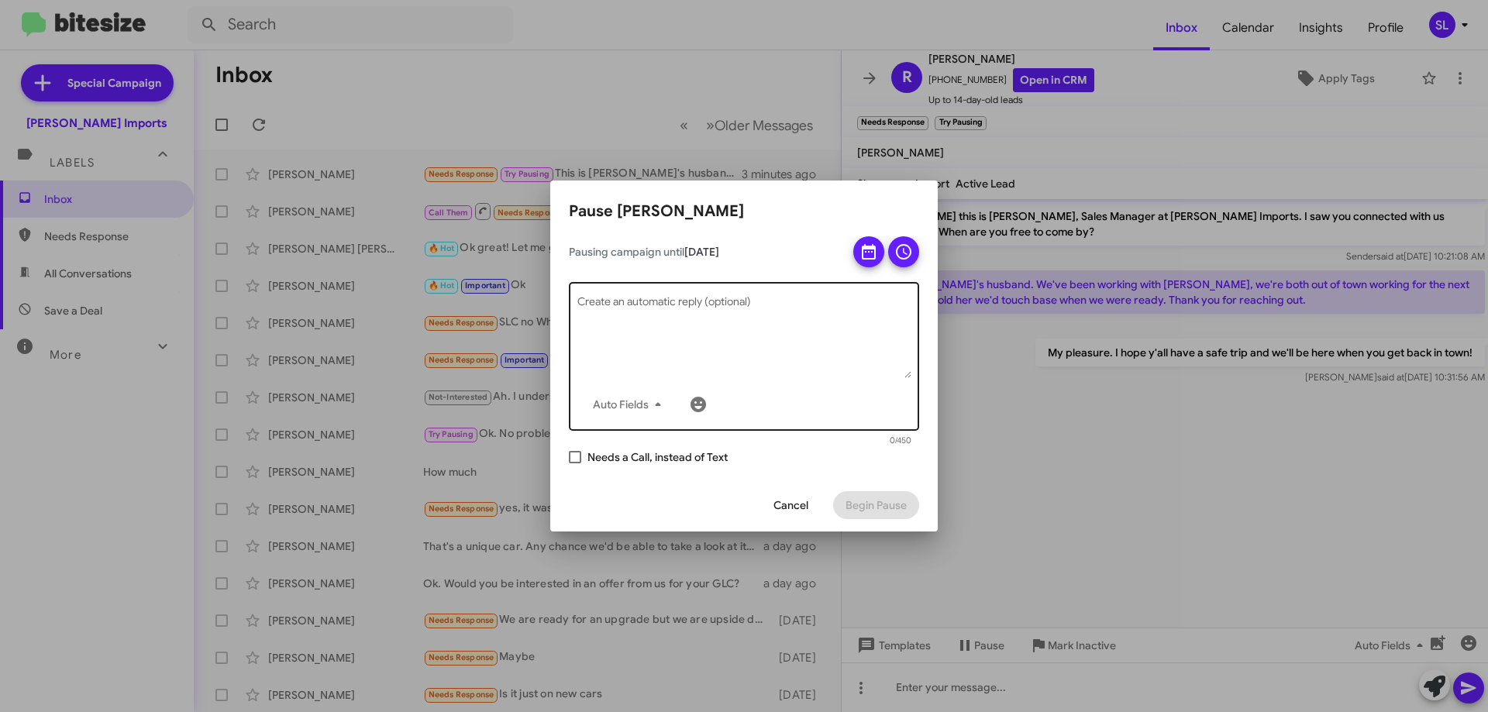
click at [662, 308] on textarea "Create an automatic reply (optional)" at bounding box center [744, 338] width 334 height 81
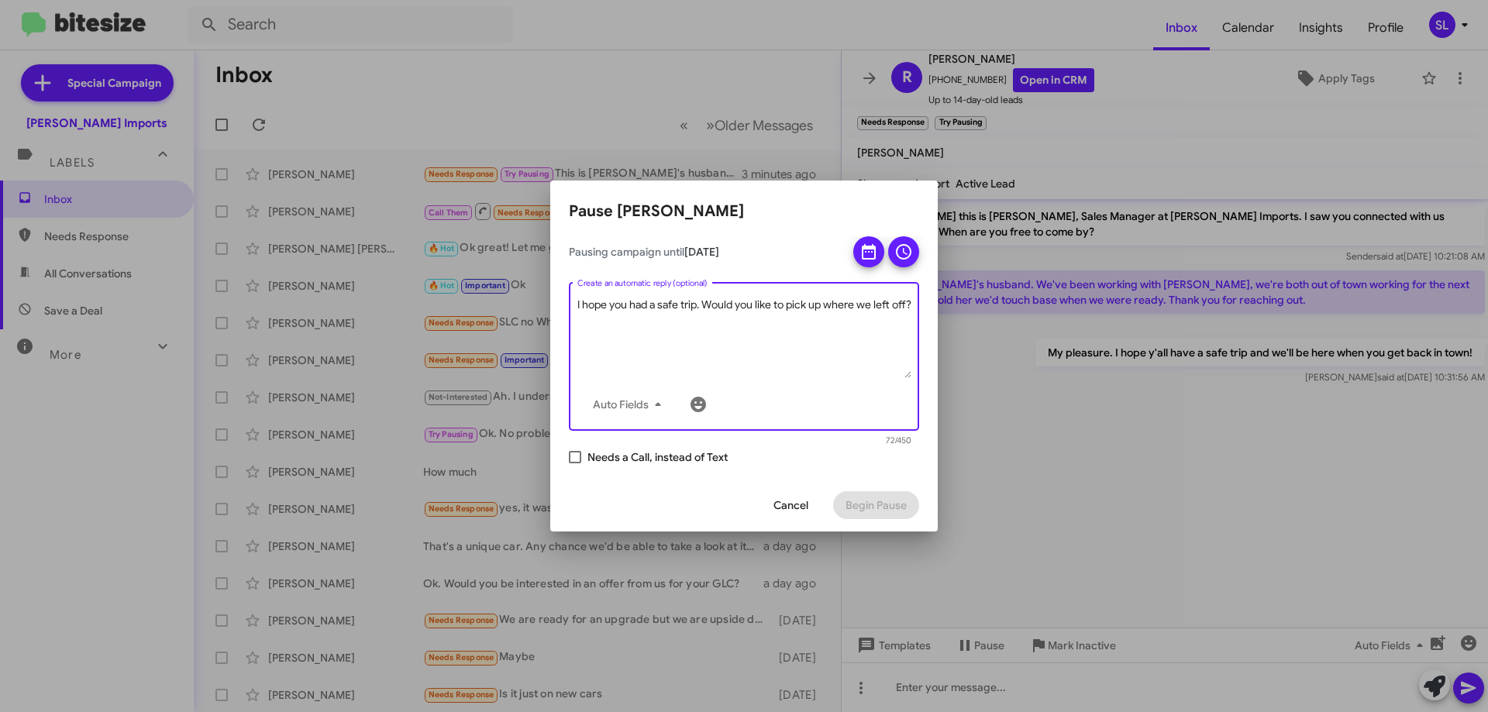
click at [680, 306] on textarea "I hope you had a safe trip. Would you like to pick up where we left off?" at bounding box center [744, 338] width 334 height 81
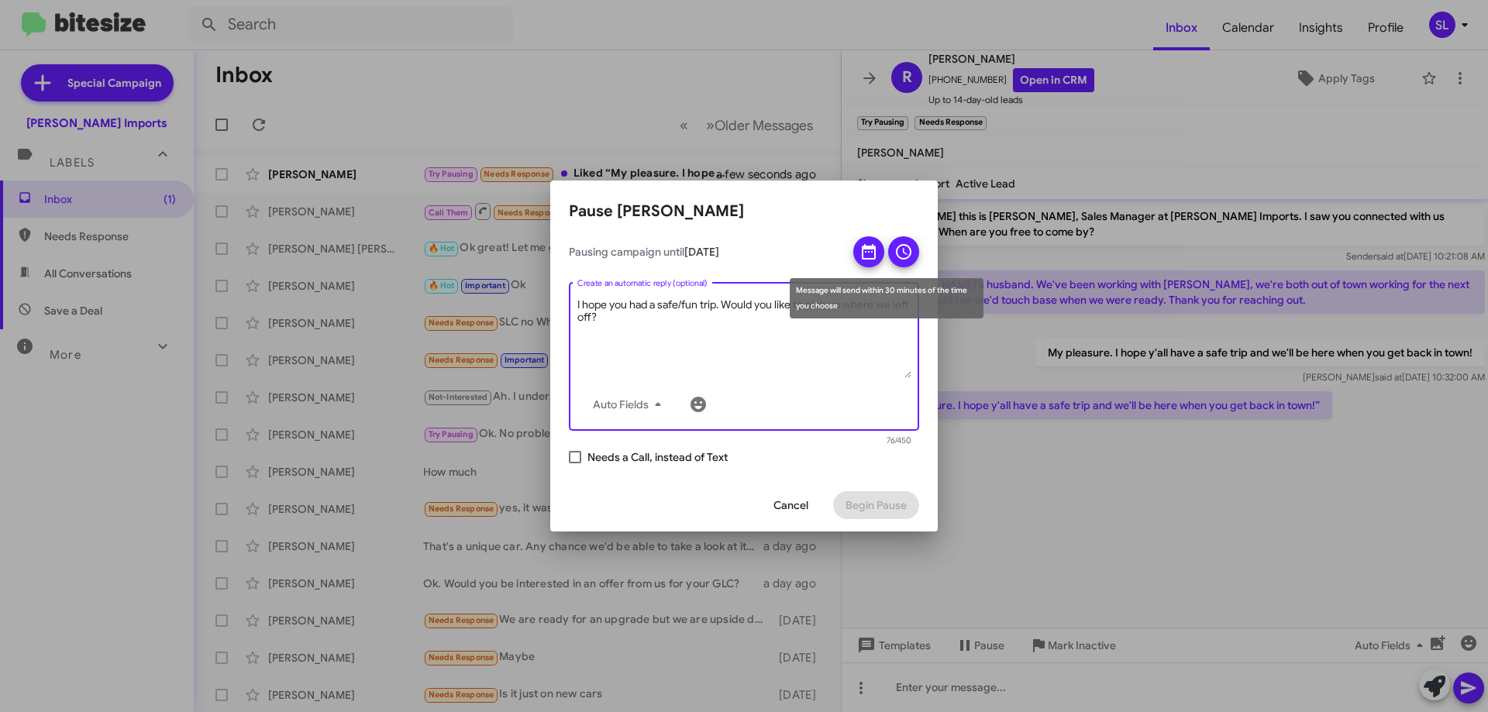
type textarea "I hope you had a safe/fun trip. Would you like to pick up where we left off?"
click at [894, 251] on button at bounding box center [903, 251] width 31 height 31
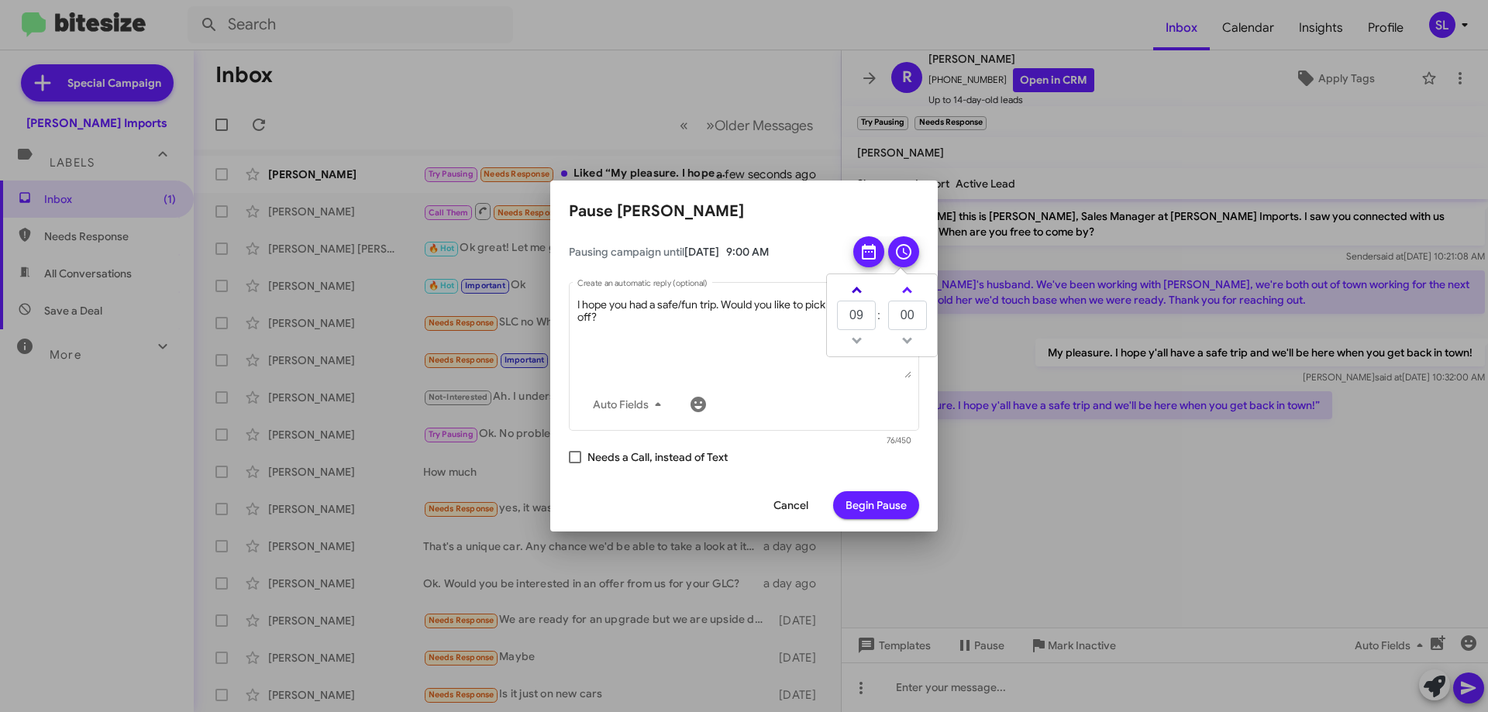
click at [855, 291] on span at bounding box center [857, 292] width 10 height 10
type input "11"
click at [884, 510] on span "Begin Pause" at bounding box center [876, 505] width 61 height 28
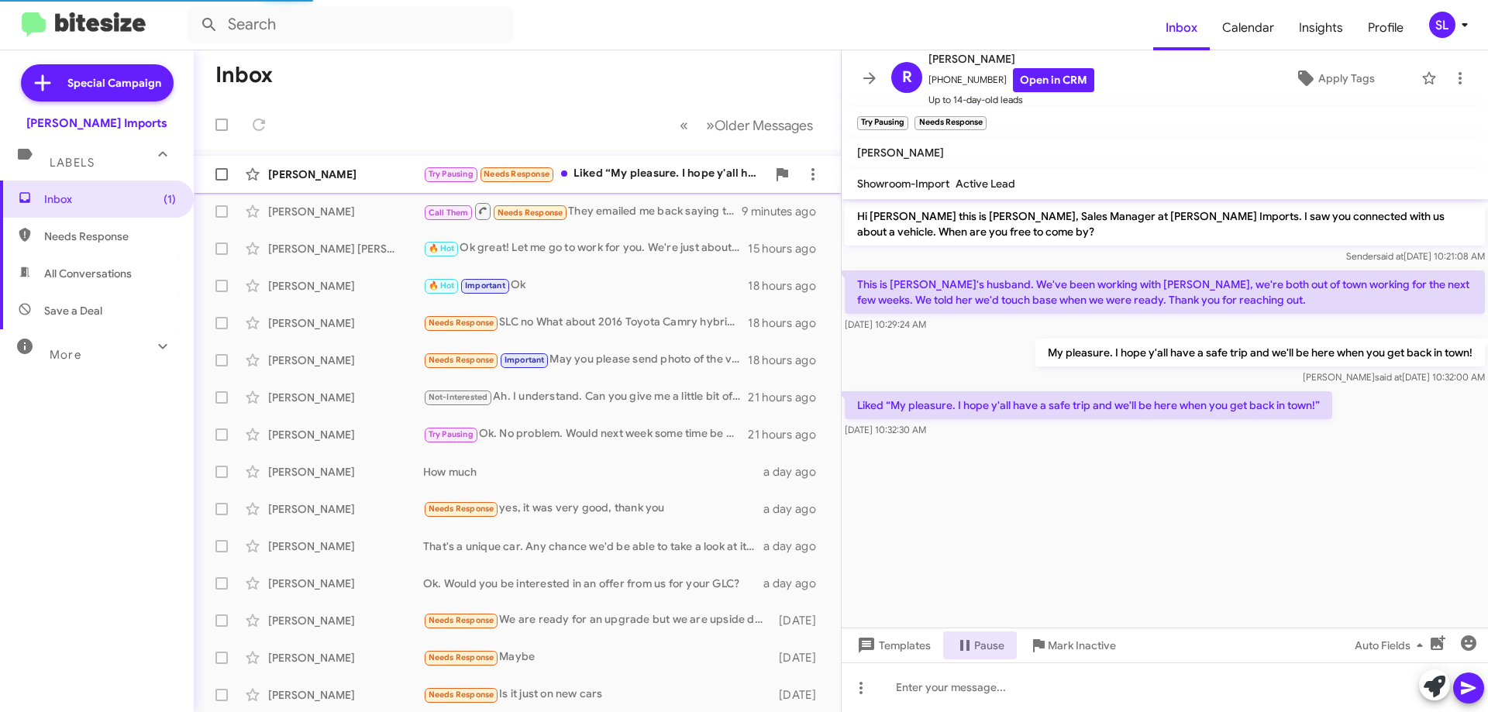
scroll to position [33, 0]
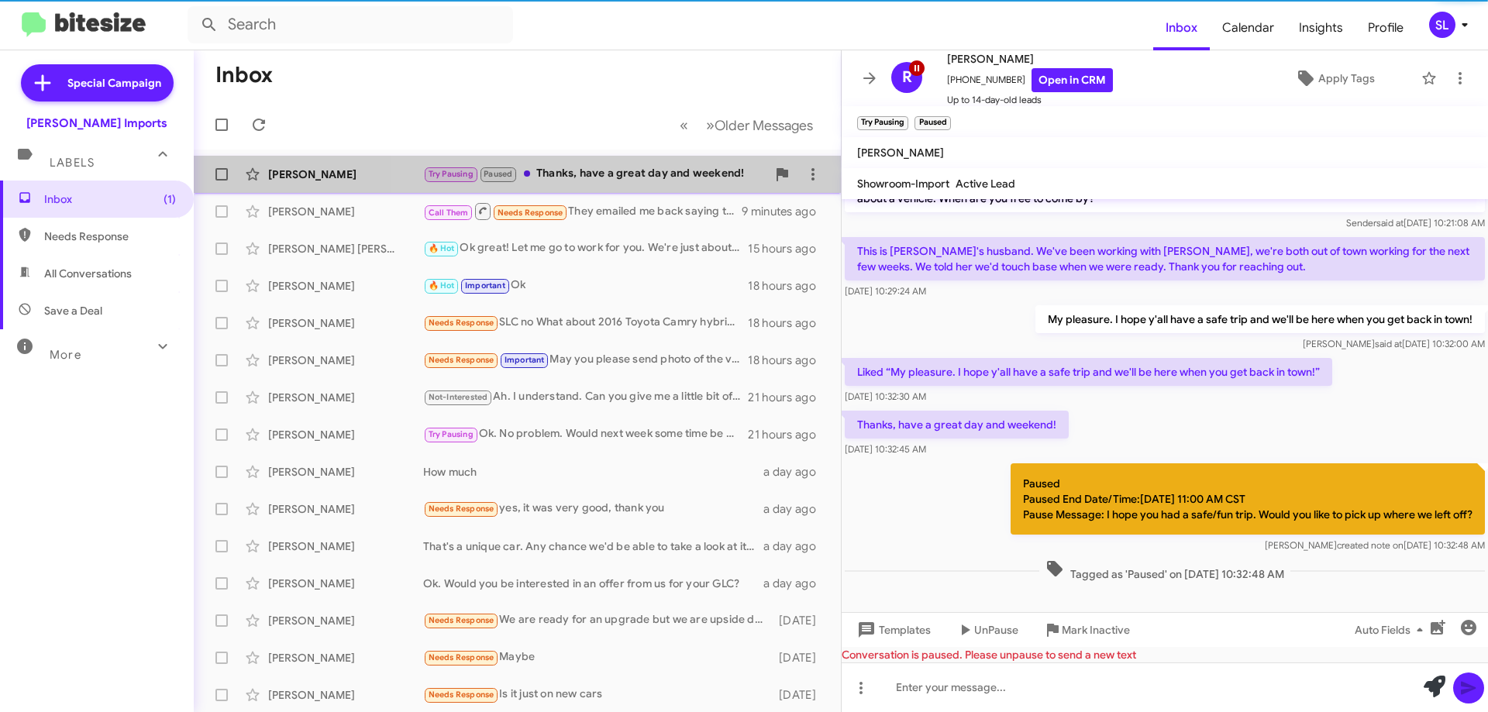
click at [621, 175] on div "Try Pausing Paused Thanks, have a great day and weekend!" at bounding box center [594, 174] width 343 height 18
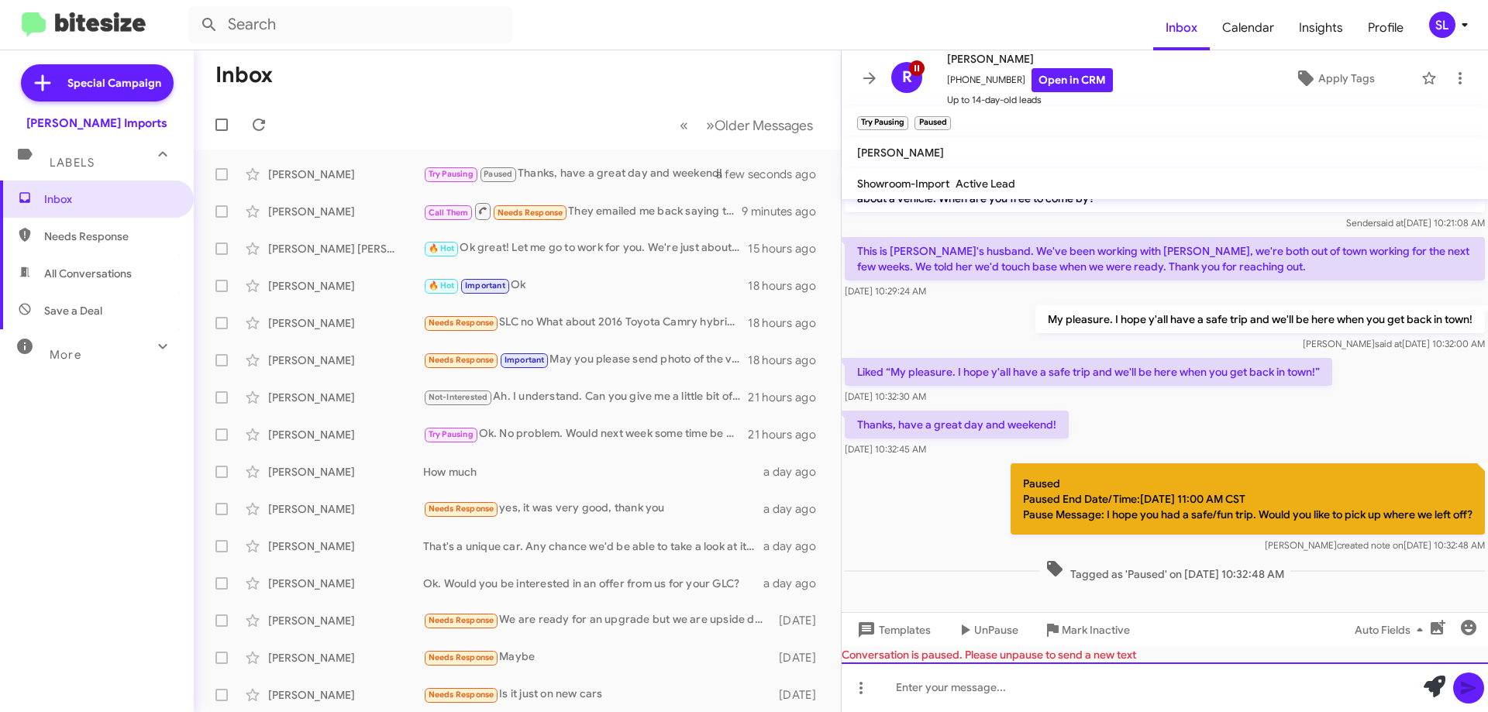
click at [1059, 681] on div at bounding box center [1165, 688] width 646 height 50
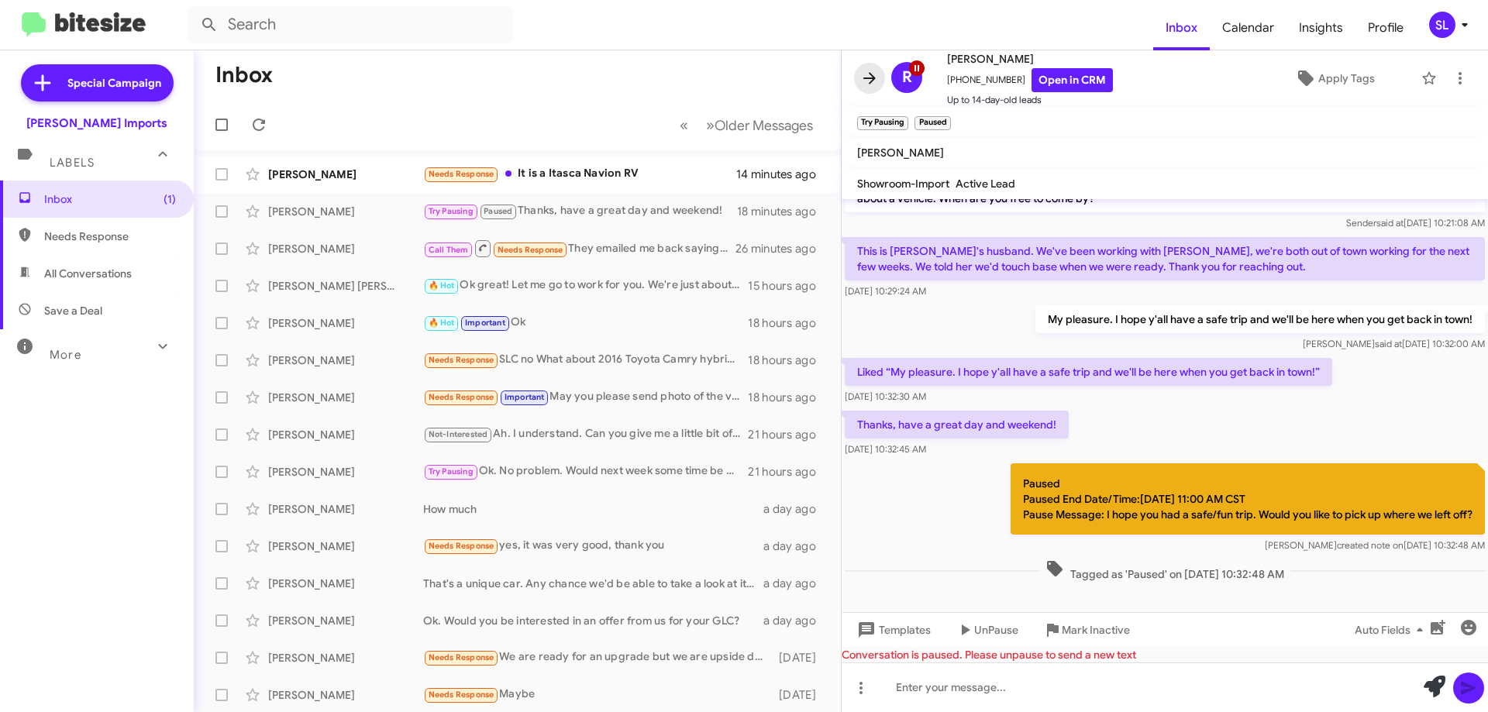
click at [873, 72] on icon at bounding box center [869, 78] width 19 height 19
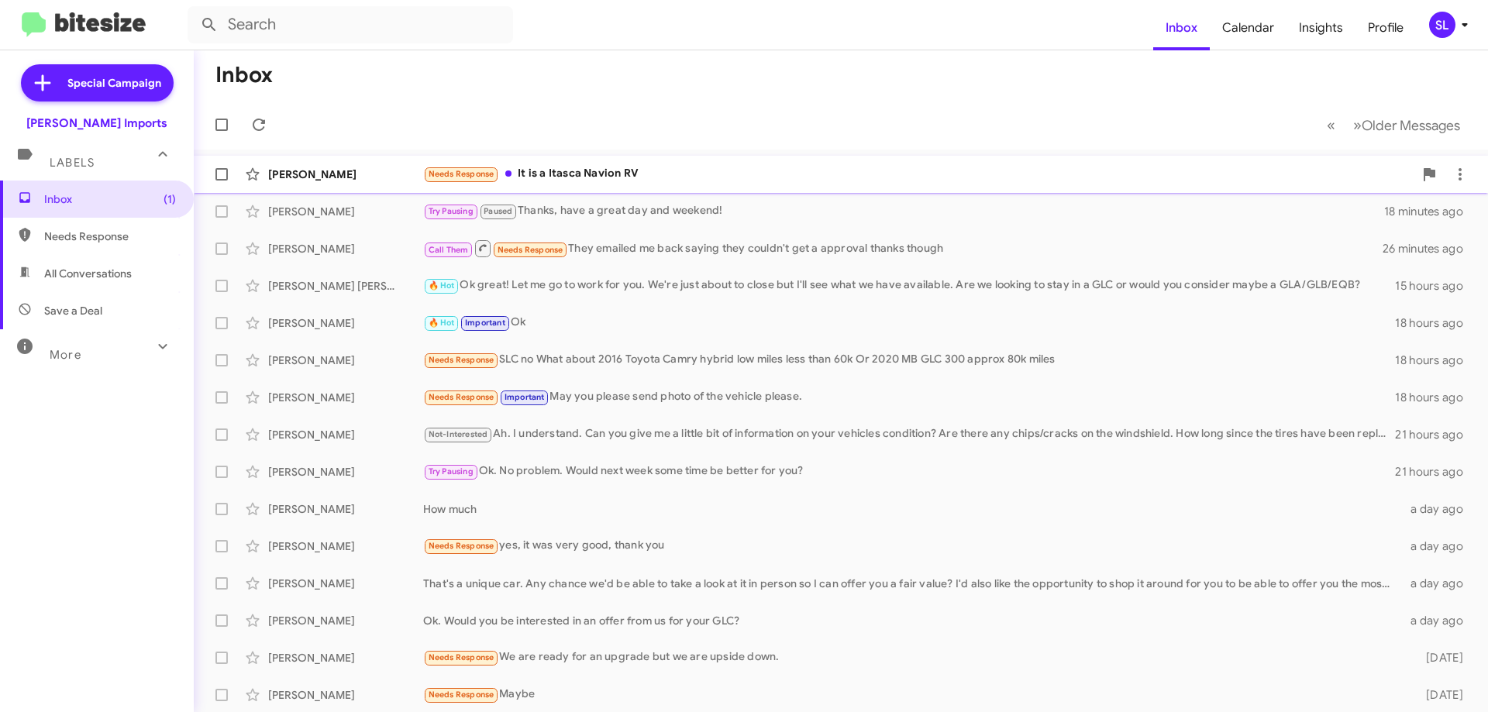
click at [640, 174] on div "Needs Response It is a Itasca Navion RV" at bounding box center [918, 174] width 991 height 18
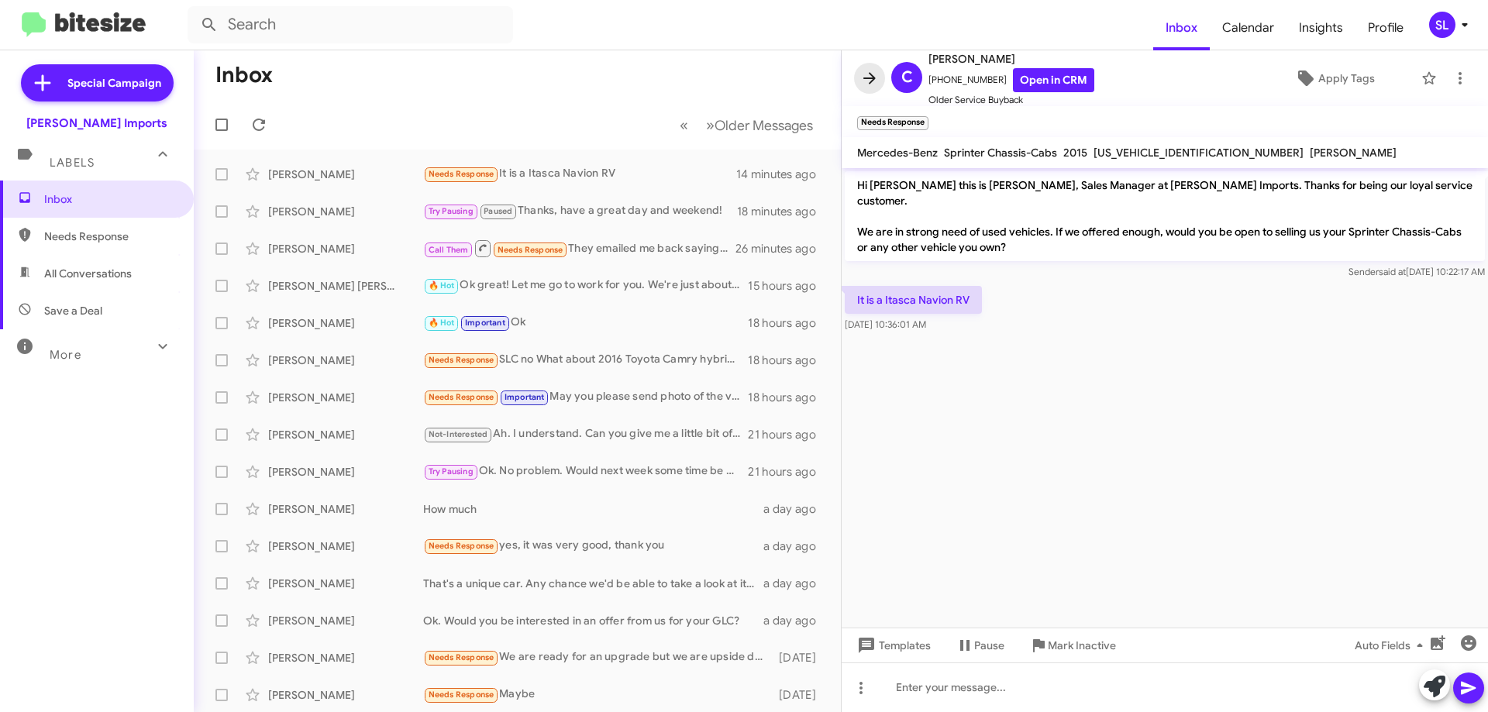
click at [873, 83] on icon at bounding box center [869, 78] width 19 height 19
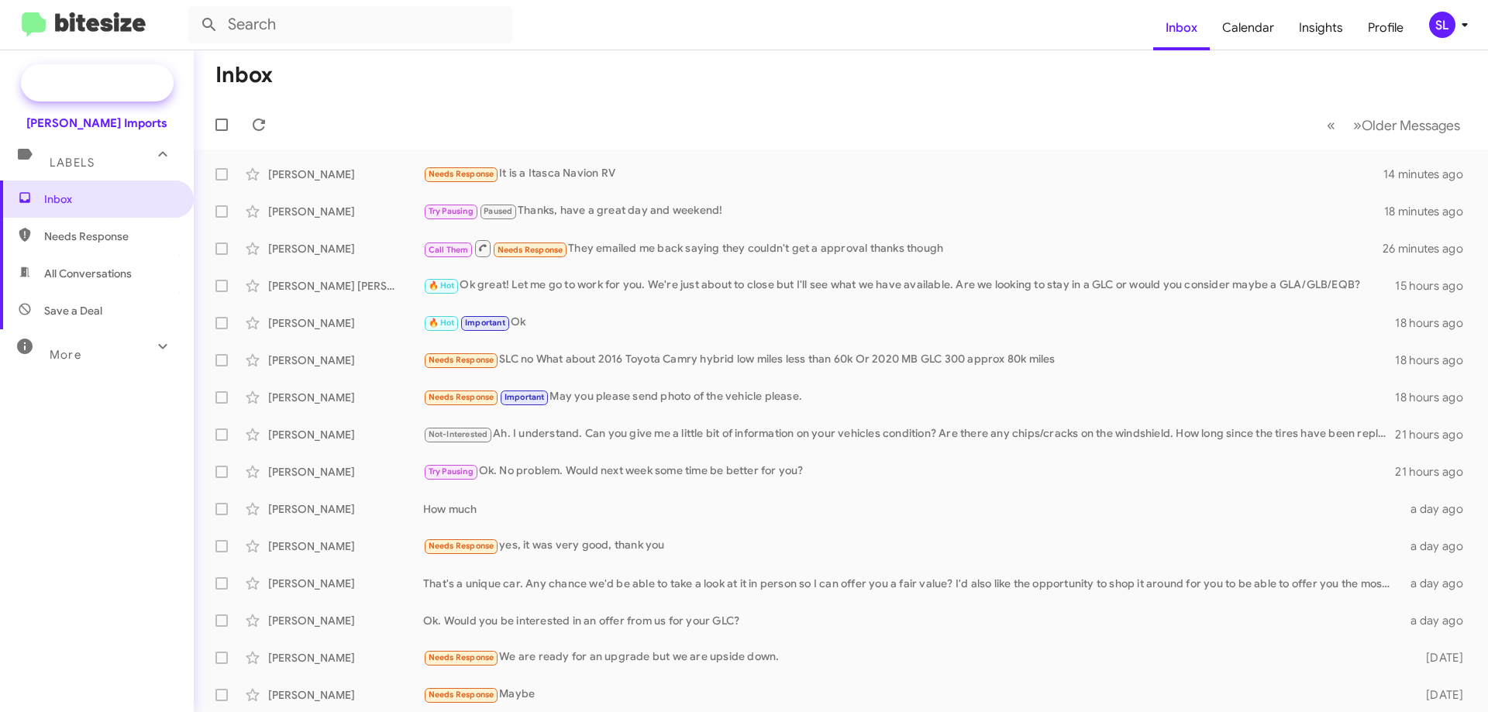
click at [135, 84] on span "Special Campaign" at bounding box center [114, 83] width 94 height 16
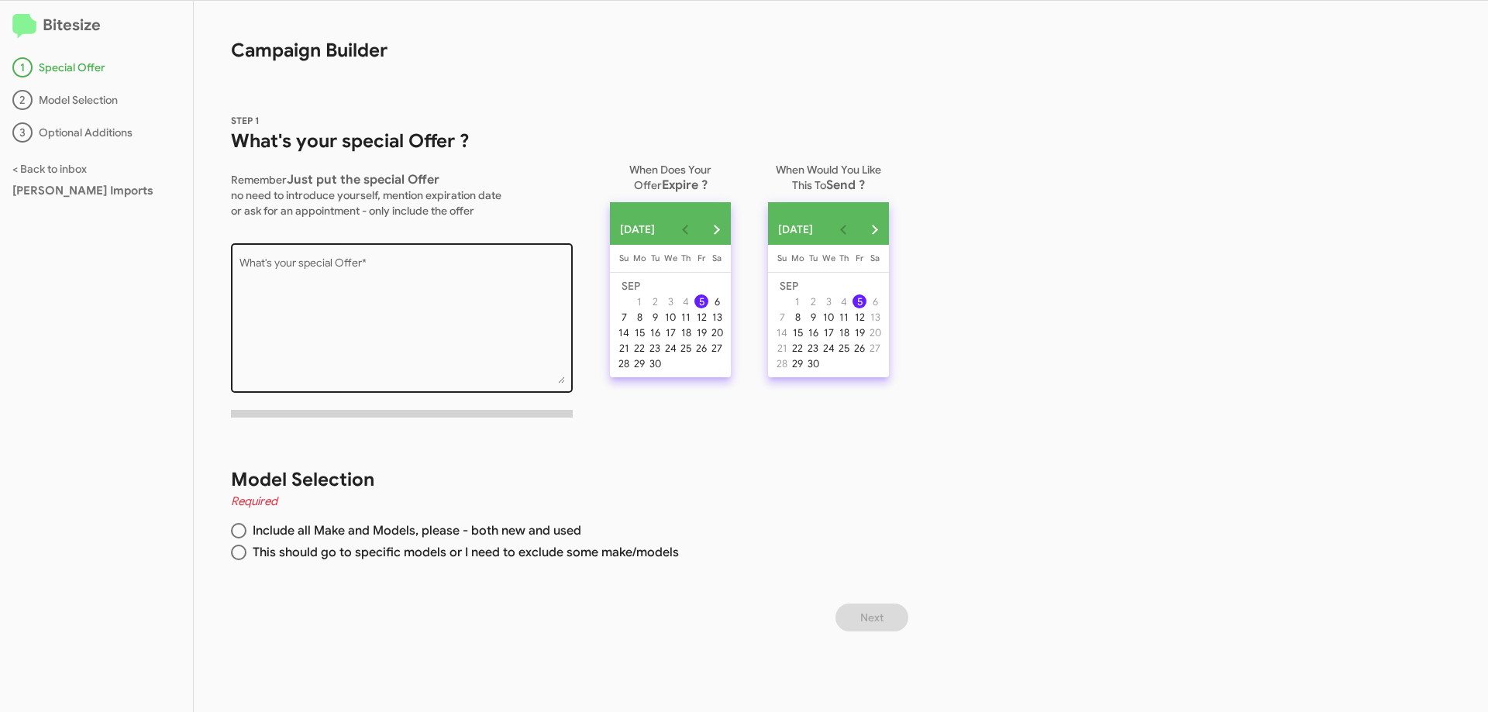
click at [391, 267] on textarea "What's your special Offer *" at bounding box center [403, 321] width 326 height 126
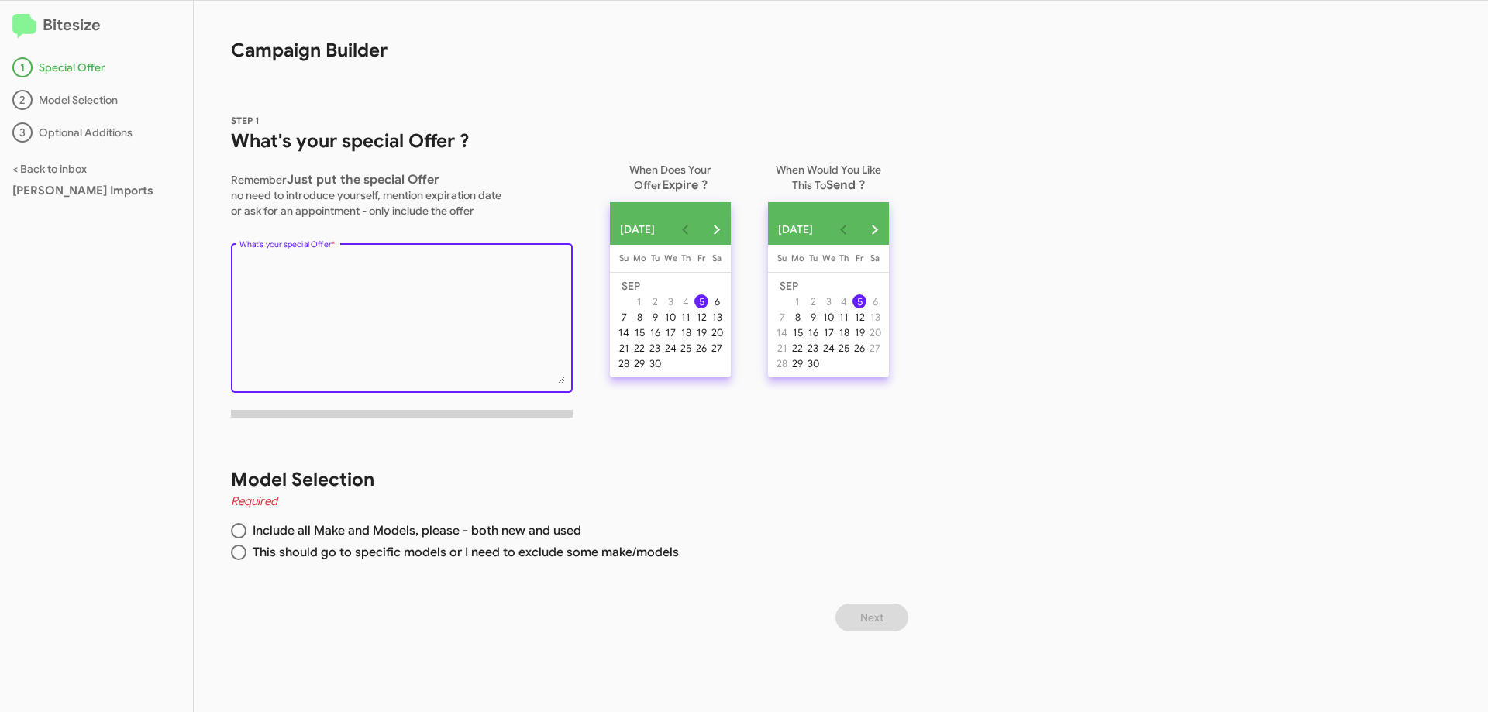
click at [350, 267] on textarea "What's your special Offer *" at bounding box center [403, 321] width 326 height 126
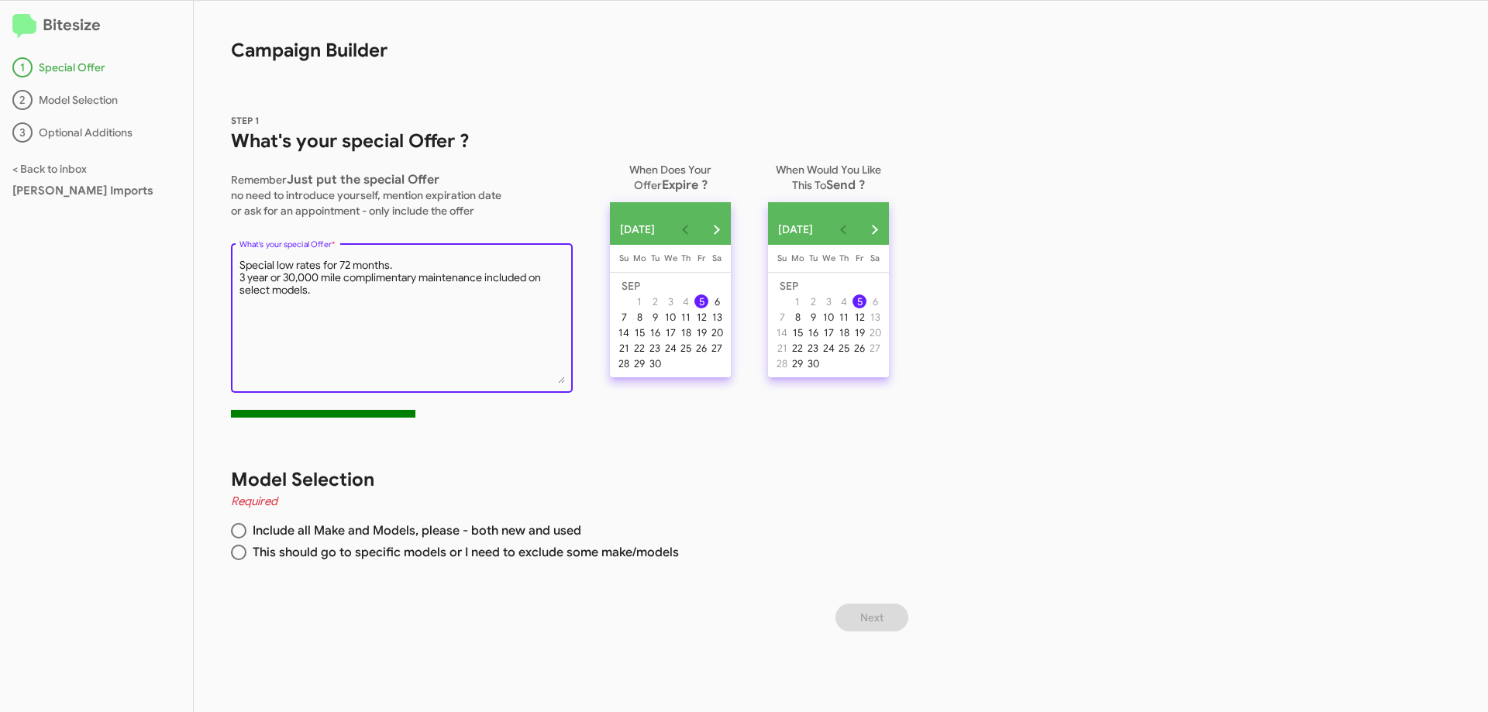
click at [388, 267] on textarea "What's your special Offer *" at bounding box center [403, 321] width 326 height 126
click at [393, 311] on textarea "What's your special Offer *" at bounding box center [403, 321] width 326 height 126
type textarea "Special low rates for 72 months on most models. 3 year or 30,000 mile complimen…"
click at [890, 235] on button "Next month" at bounding box center [874, 229] width 31 height 31
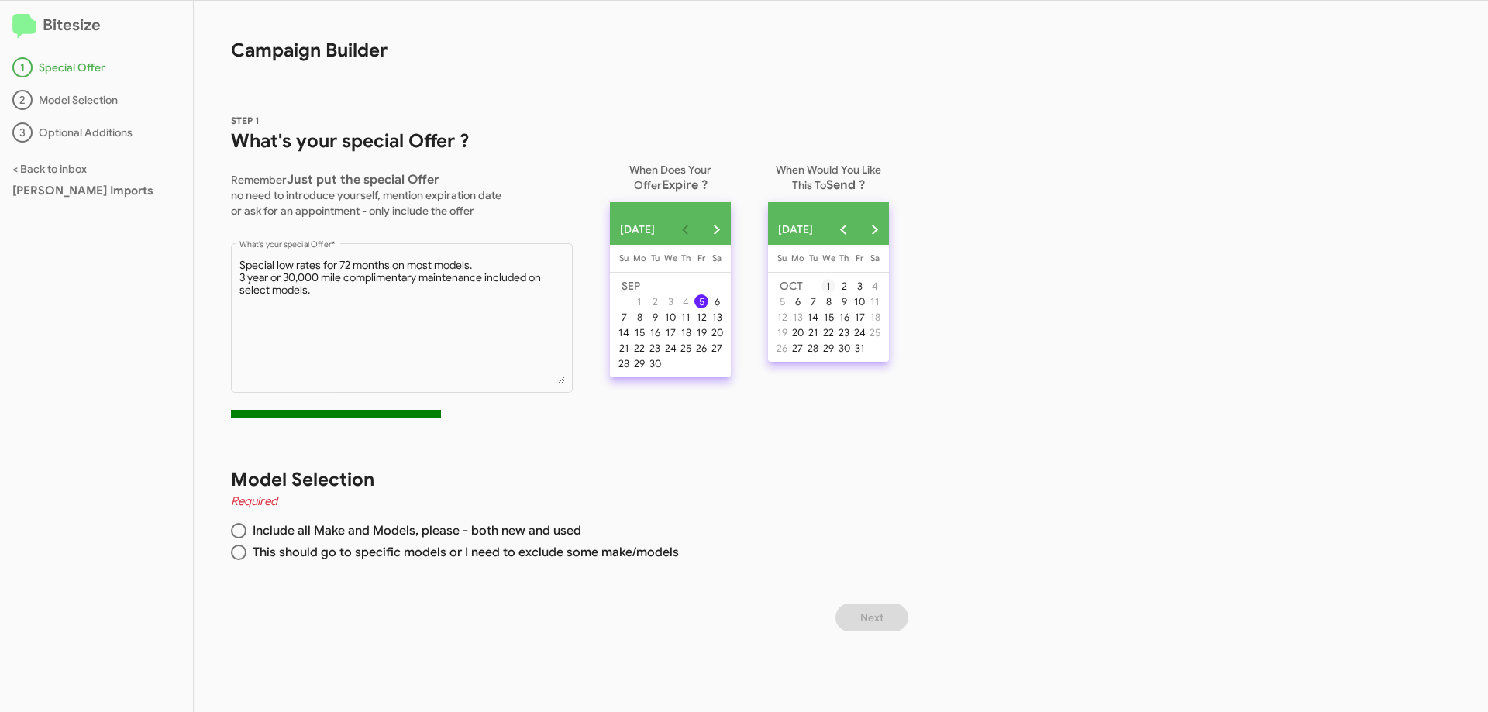
click at [836, 291] on div "1" at bounding box center [829, 286] width 14 height 14
click at [859, 226] on button "Previous month" at bounding box center [843, 229] width 31 height 31
click at [732, 223] on button "Next month" at bounding box center [716, 229] width 31 height 31
click at [677, 287] on div "1" at bounding box center [671, 286] width 14 height 14
click at [867, 305] on div "5" at bounding box center [860, 302] width 14 height 14
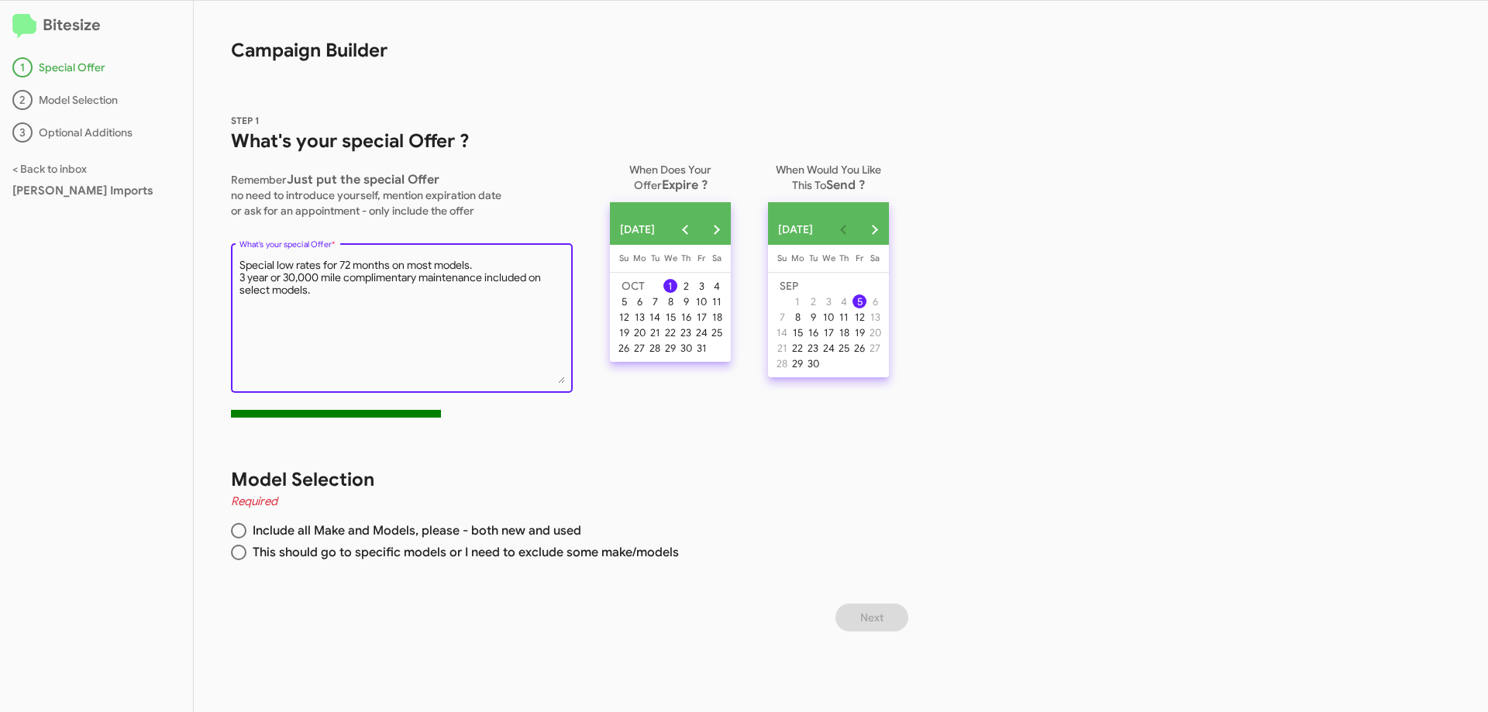
click at [436, 328] on textarea "What's your special Offer *" at bounding box center [403, 321] width 326 height 126
click at [240, 552] on span at bounding box center [239, 553] width 16 height 16
click at [240, 552] on input "This should go to specific models or I need to exclude some make/models" at bounding box center [239, 553] width 16 height 16
radio input "true"
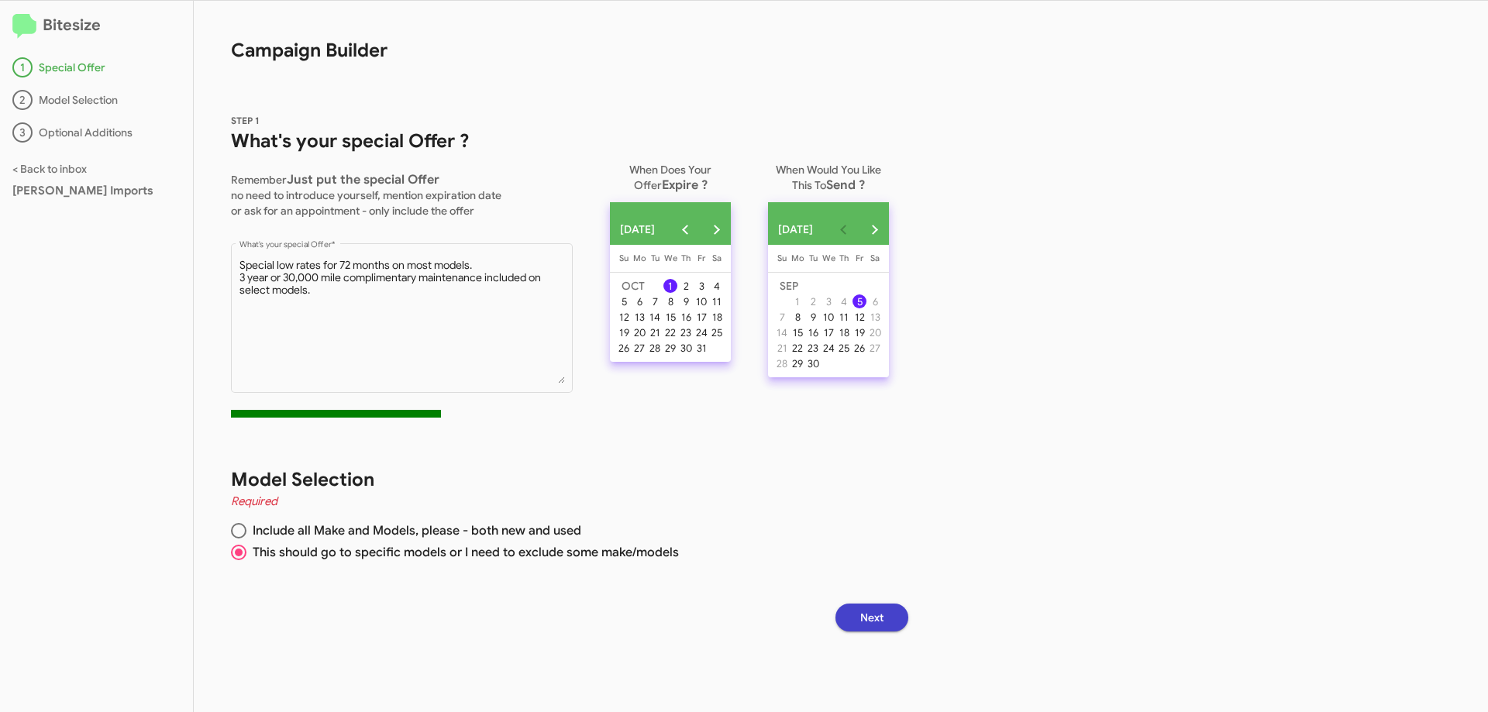
click at [884, 624] on span "Next" at bounding box center [871, 618] width 23 height 28
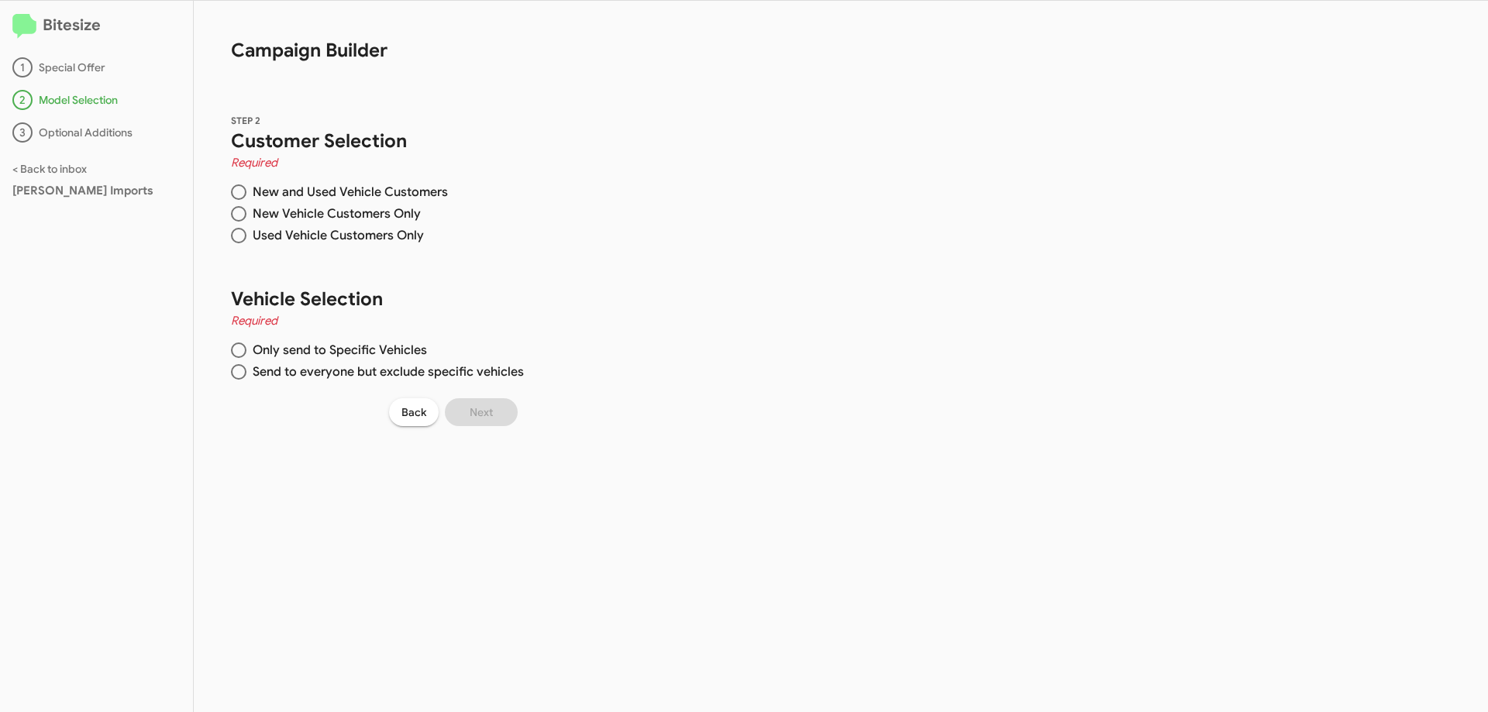
click at [240, 219] on span at bounding box center [239, 214] width 16 height 16
click at [240, 219] on input "New Vehicle Customers Only" at bounding box center [239, 214] width 16 height 16
radio input "true"
click at [242, 194] on span at bounding box center [239, 192] width 16 height 16
click at [242, 194] on input "New and Used Vehicle Customers" at bounding box center [239, 192] width 16 height 16
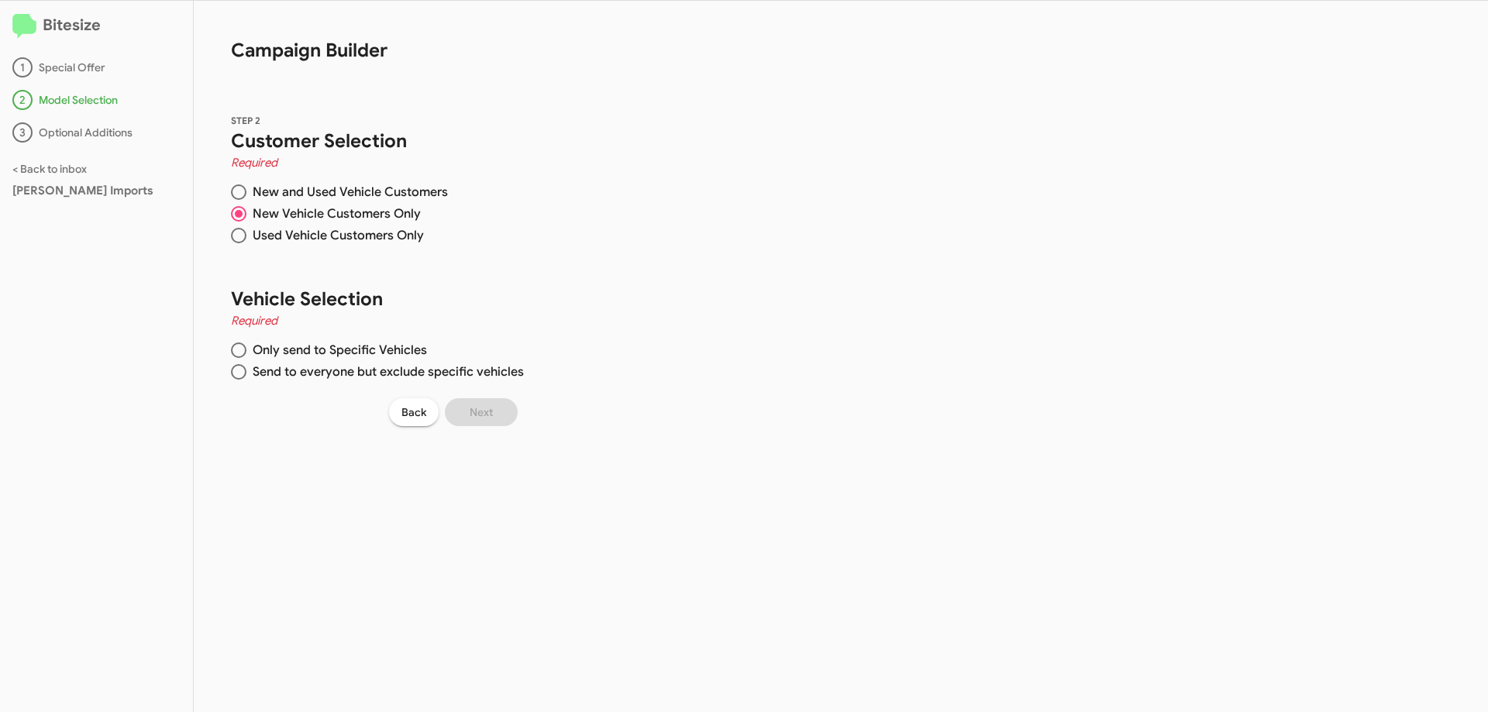
radio input "true"
click at [235, 350] on span at bounding box center [239, 351] width 16 height 16
click at [235, 350] on input "Only send to Specific Vehicles" at bounding box center [239, 351] width 16 height 16
radio input "true"
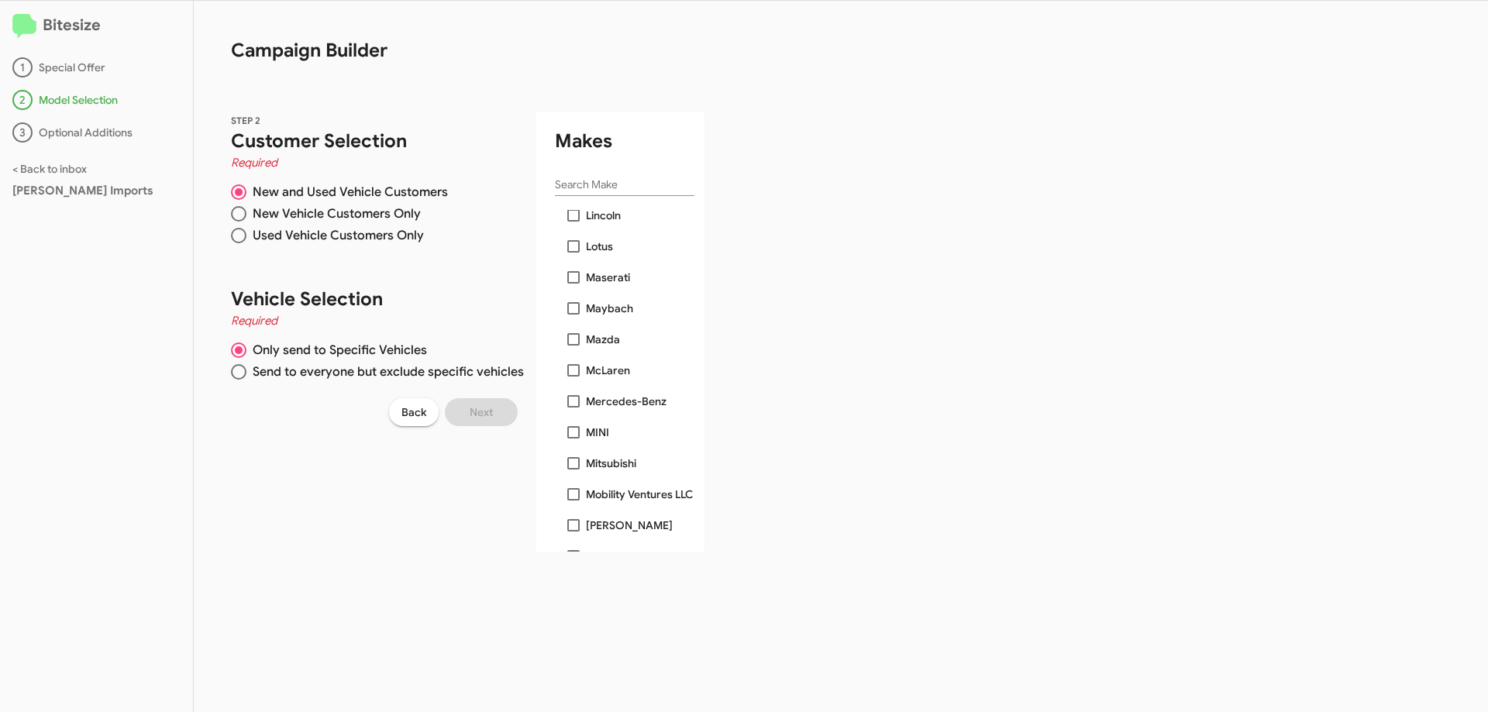
scroll to position [853, 0]
click at [569, 381] on label "Mercedes-Benz" at bounding box center [616, 390] width 99 height 19
click at [573, 396] on input "Mercedes-Benz" at bounding box center [573, 396] width 1 height 1
checkbox input "true"
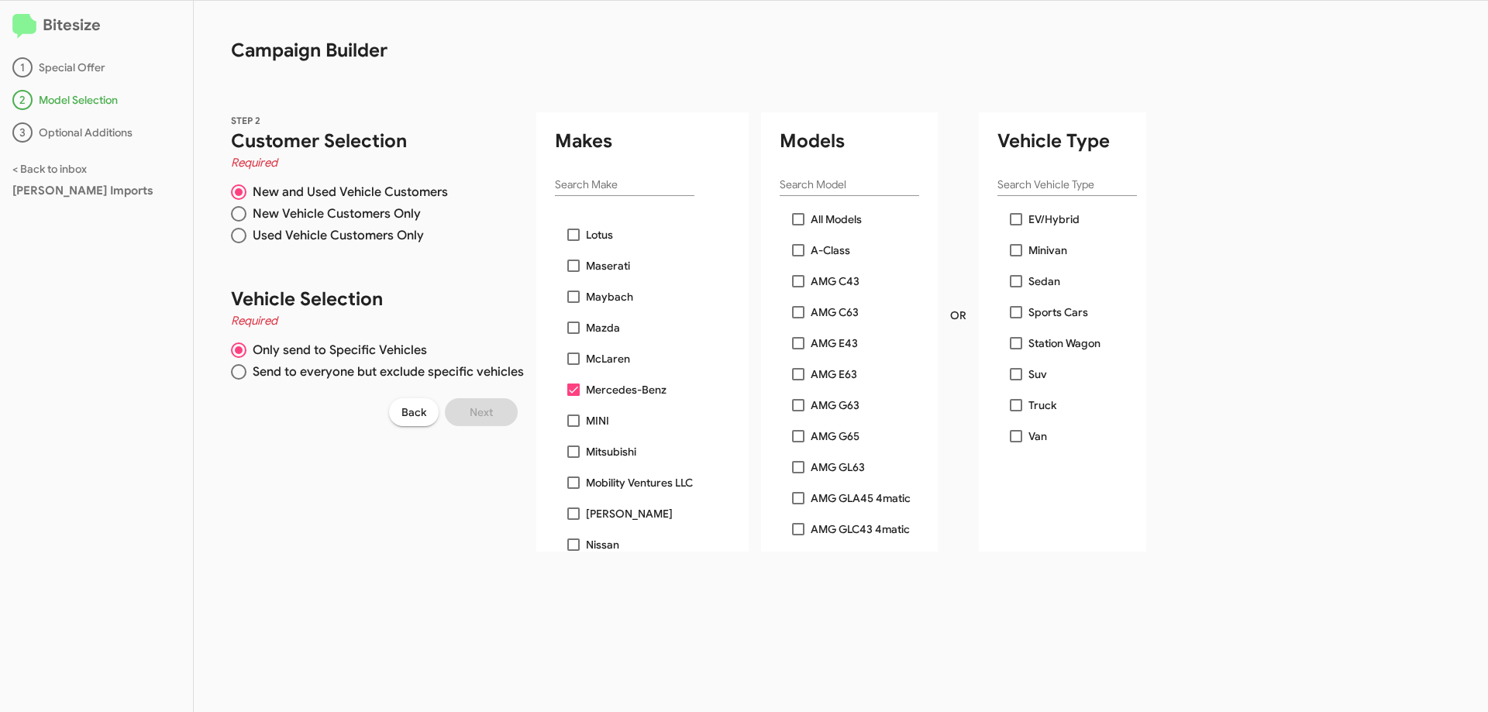
click at [242, 375] on span at bounding box center [239, 372] width 16 height 16
click at [242, 375] on input "Send to everyone but exclude specific vehicles" at bounding box center [239, 372] width 16 height 16
radio input "true"
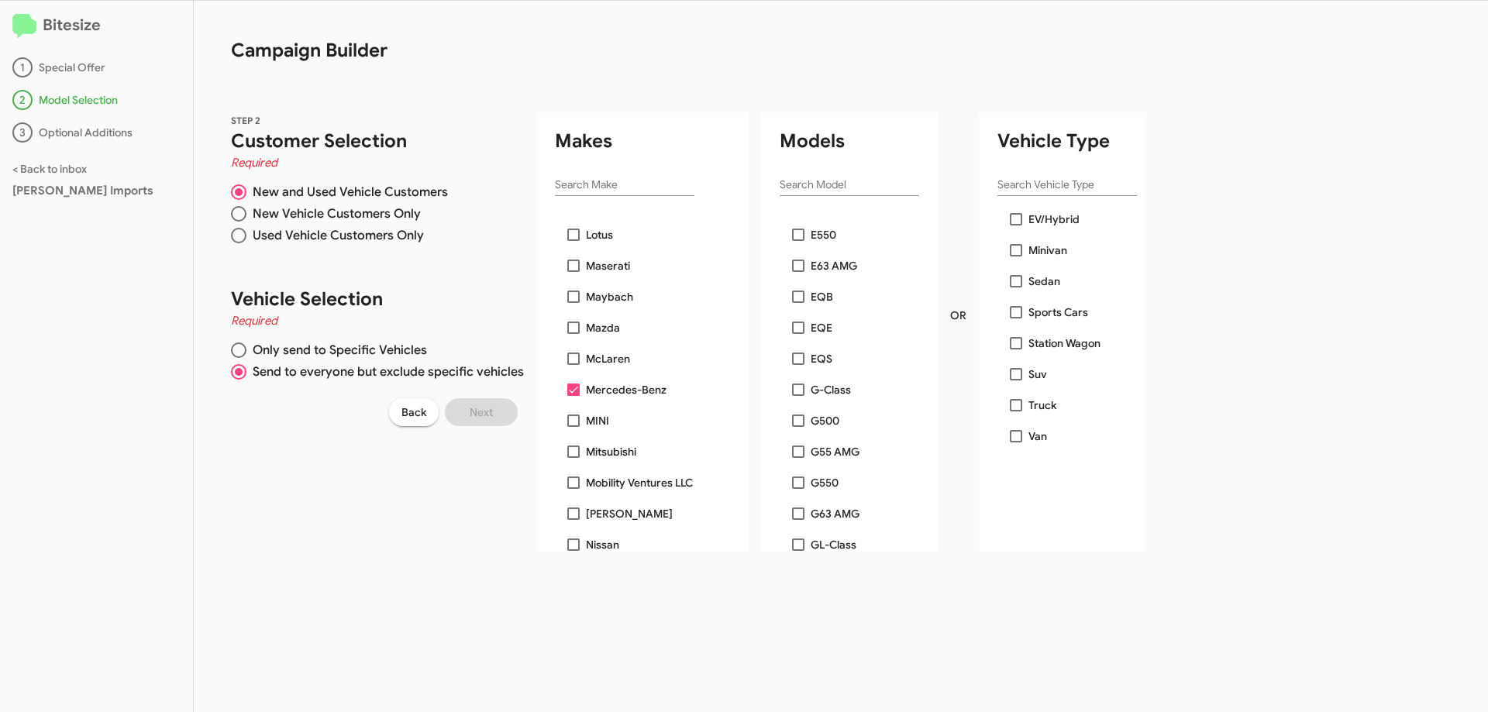
scroll to position [2015, 0]
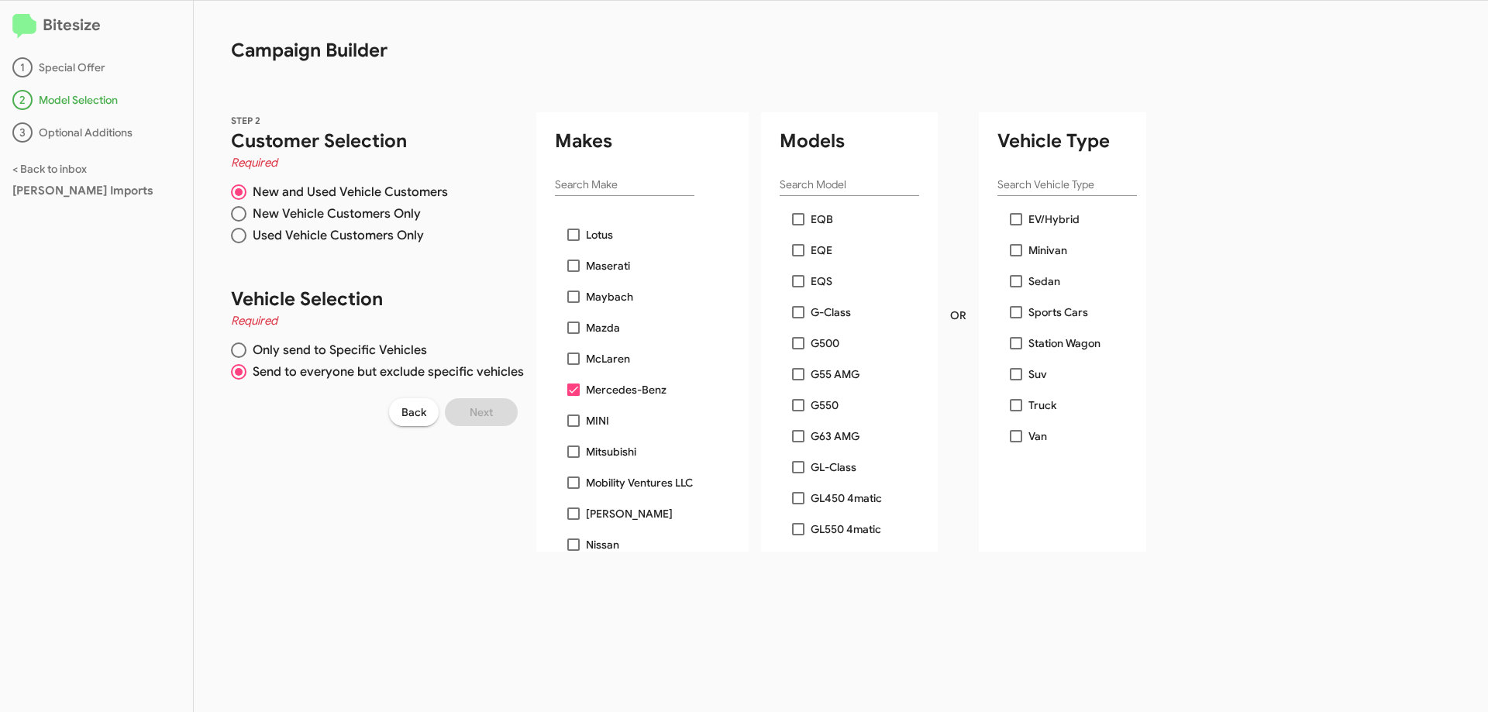
click at [794, 314] on span at bounding box center [798, 312] width 12 height 12
click at [798, 319] on input "G-Class" at bounding box center [798, 319] width 1 height 1
checkbox input "true"
click at [796, 347] on span at bounding box center [798, 343] width 12 height 12
click at [798, 350] on input "G500" at bounding box center [798, 350] width 1 height 1
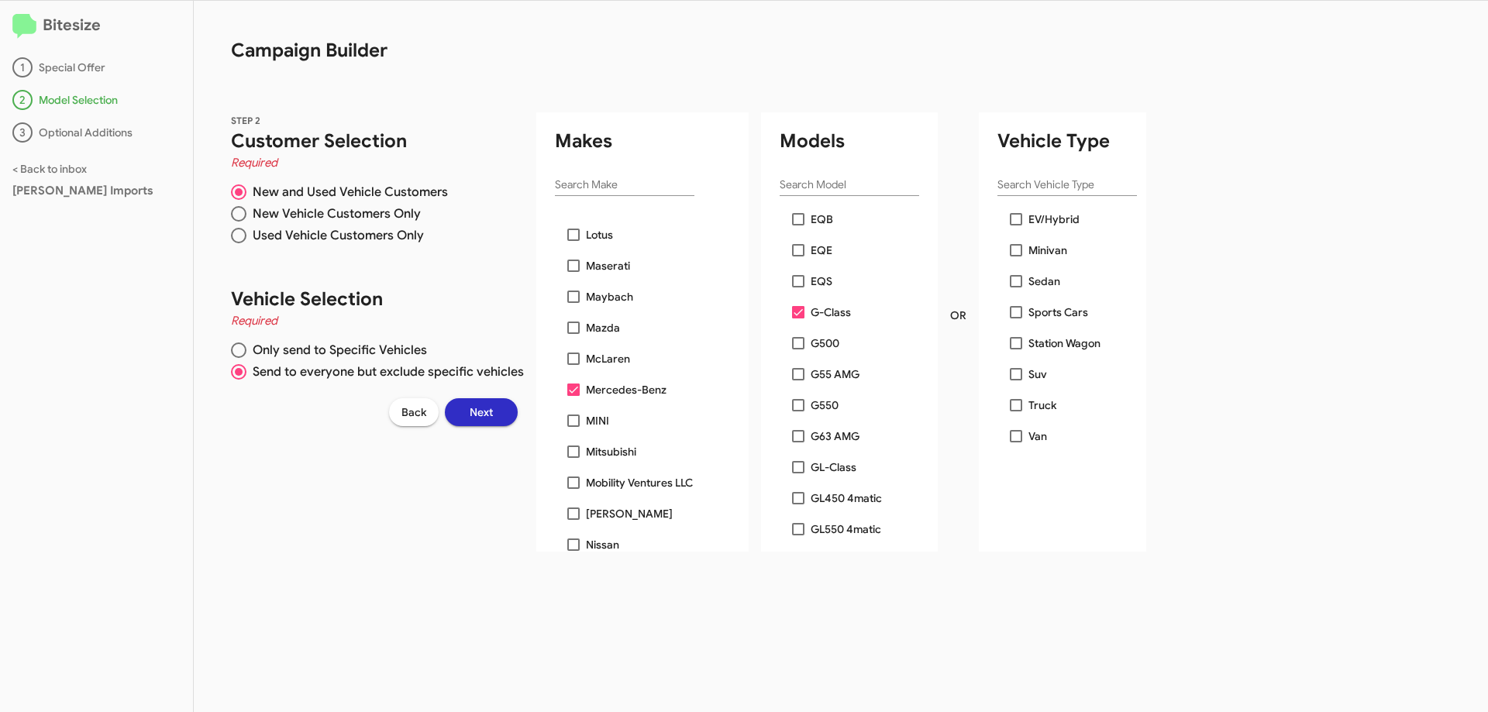
checkbox input "true"
click at [802, 377] on span at bounding box center [798, 374] width 12 height 12
click at [798, 381] on input "G55 AMG" at bounding box center [798, 381] width 1 height 1
checkbox input "true"
click at [800, 406] on span at bounding box center [798, 405] width 12 height 12
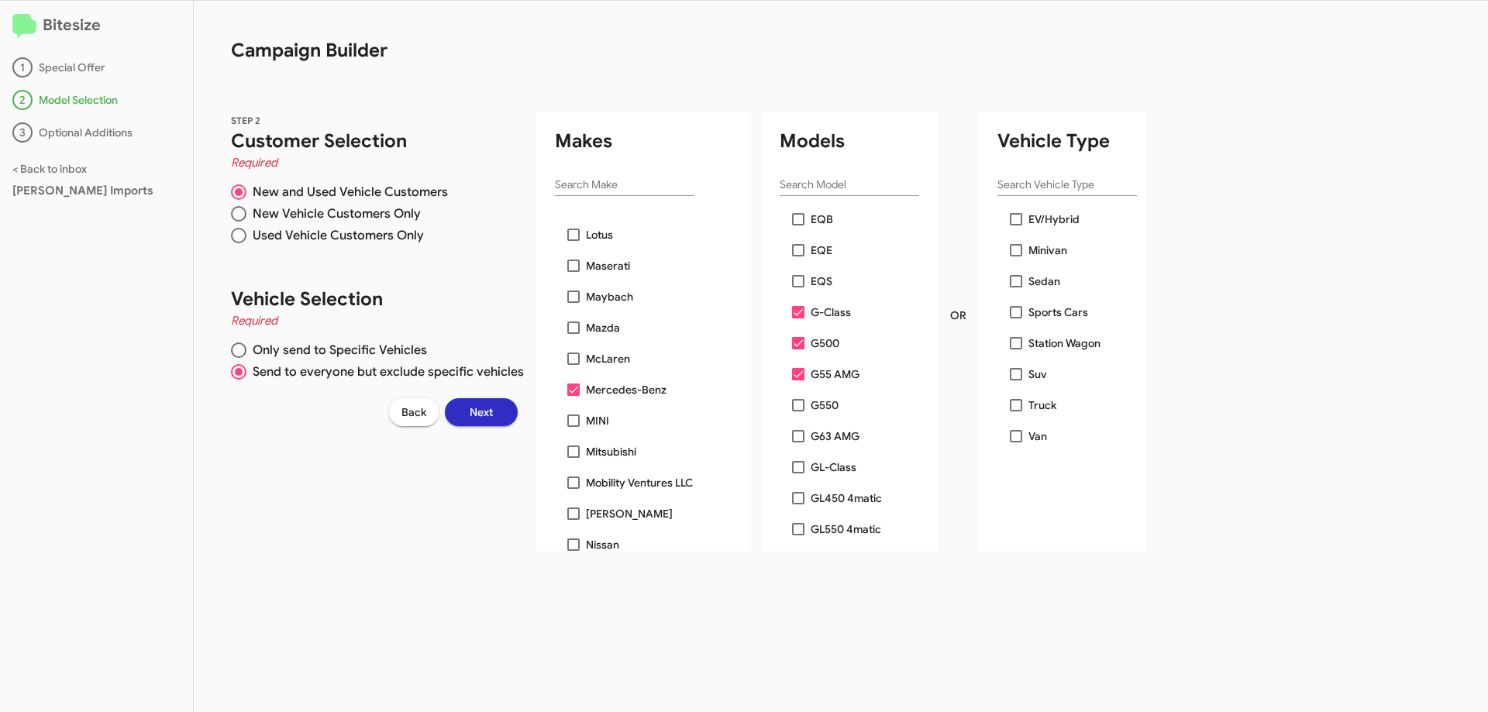
click at [798, 412] on input "G550" at bounding box center [798, 412] width 1 height 1
checkbox input "true"
click at [798, 436] on span at bounding box center [798, 436] width 12 height 12
click at [798, 443] on input "G63 AMG" at bounding box center [798, 443] width 1 height 1
checkbox input "true"
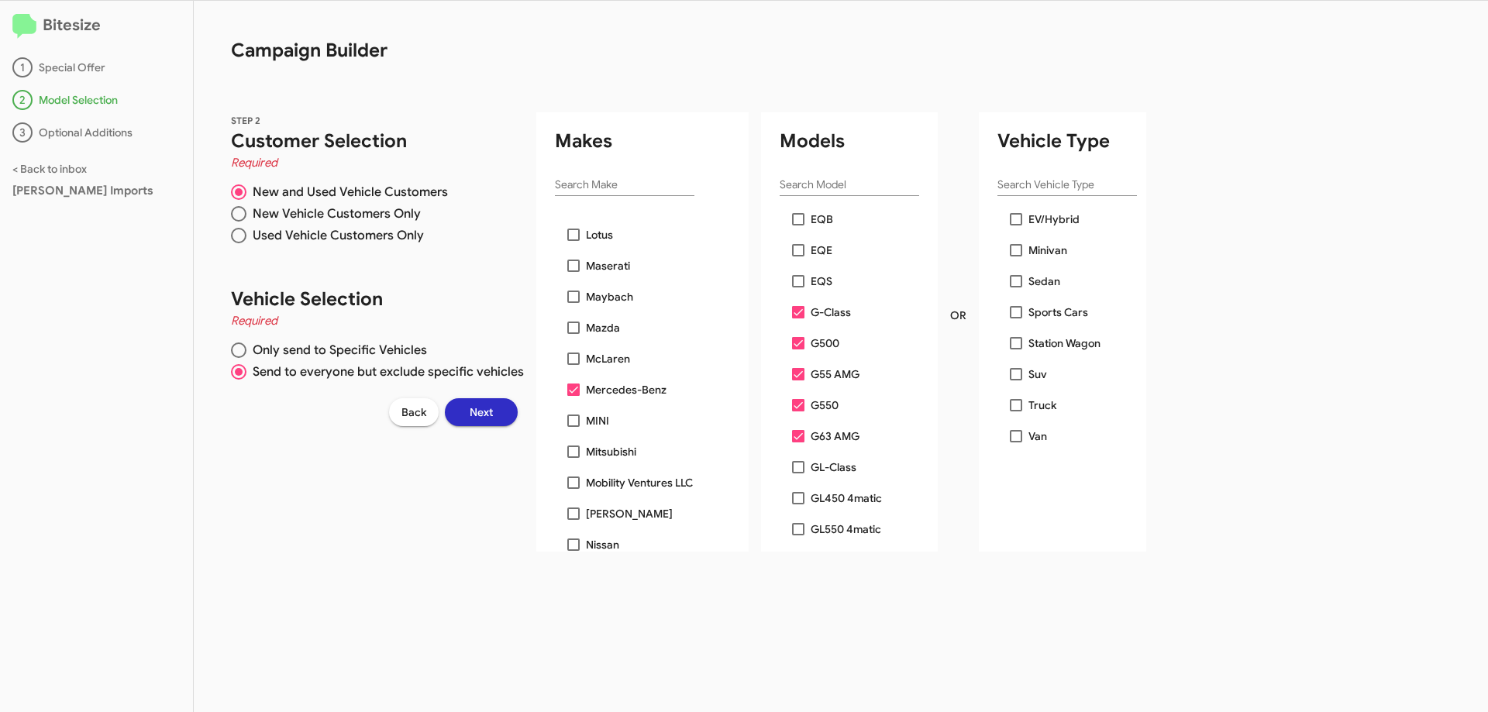
click at [804, 466] on label "GL-Class" at bounding box center [824, 467] width 64 height 19
click at [798, 474] on input "GL-Class" at bounding box center [798, 474] width 1 height 1
click at [796, 466] on span at bounding box center [798, 467] width 12 height 12
click at [798, 474] on input "GL-Class" at bounding box center [798, 474] width 1 height 1
checkbox input "false"
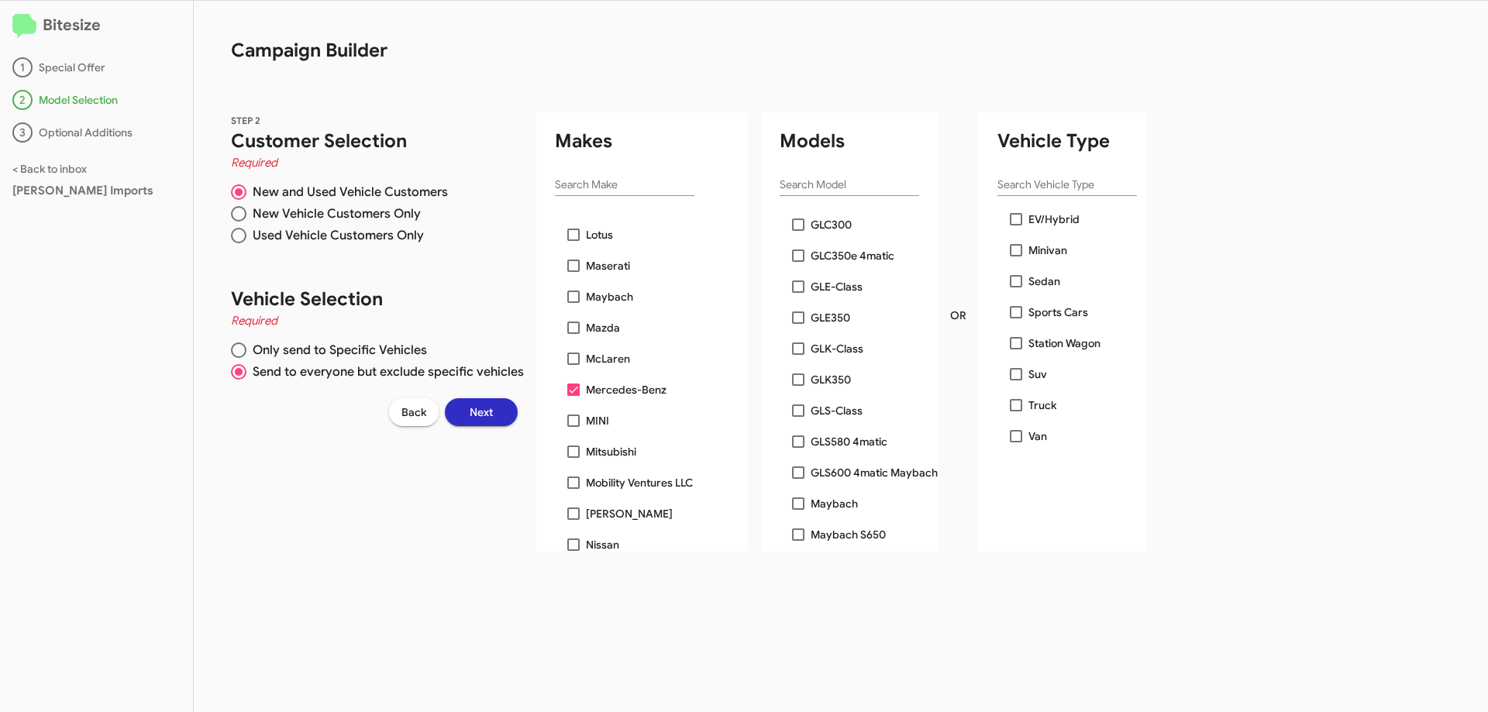
scroll to position [2558, 0]
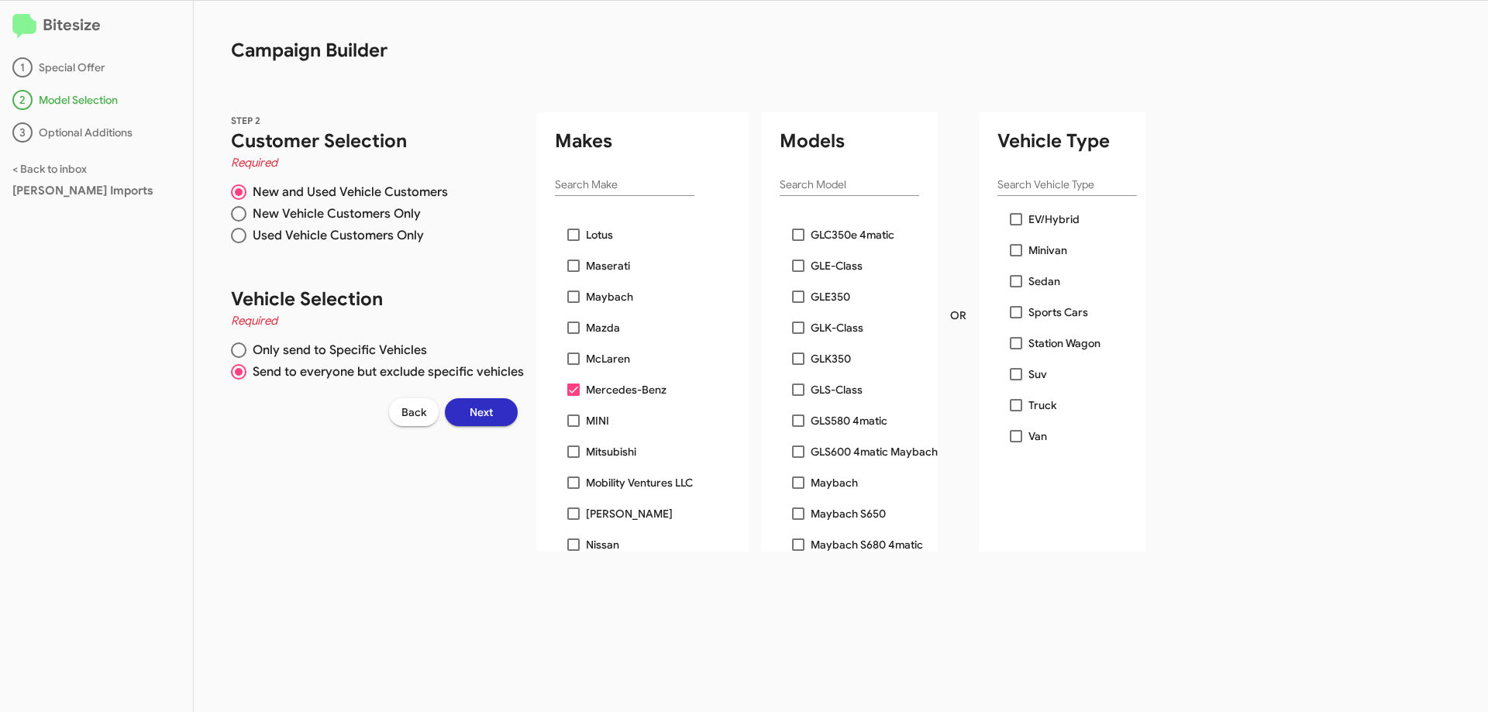
click at [798, 450] on span at bounding box center [798, 452] width 12 height 12
click at [798, 458] on input "GLS600 4matic Maybach" at bounding box center [798, 458] width 1 height 1
checkbox input "true"
click at [484, 416] on span "Next" at bounding box center [481, 412] width 23 height 28
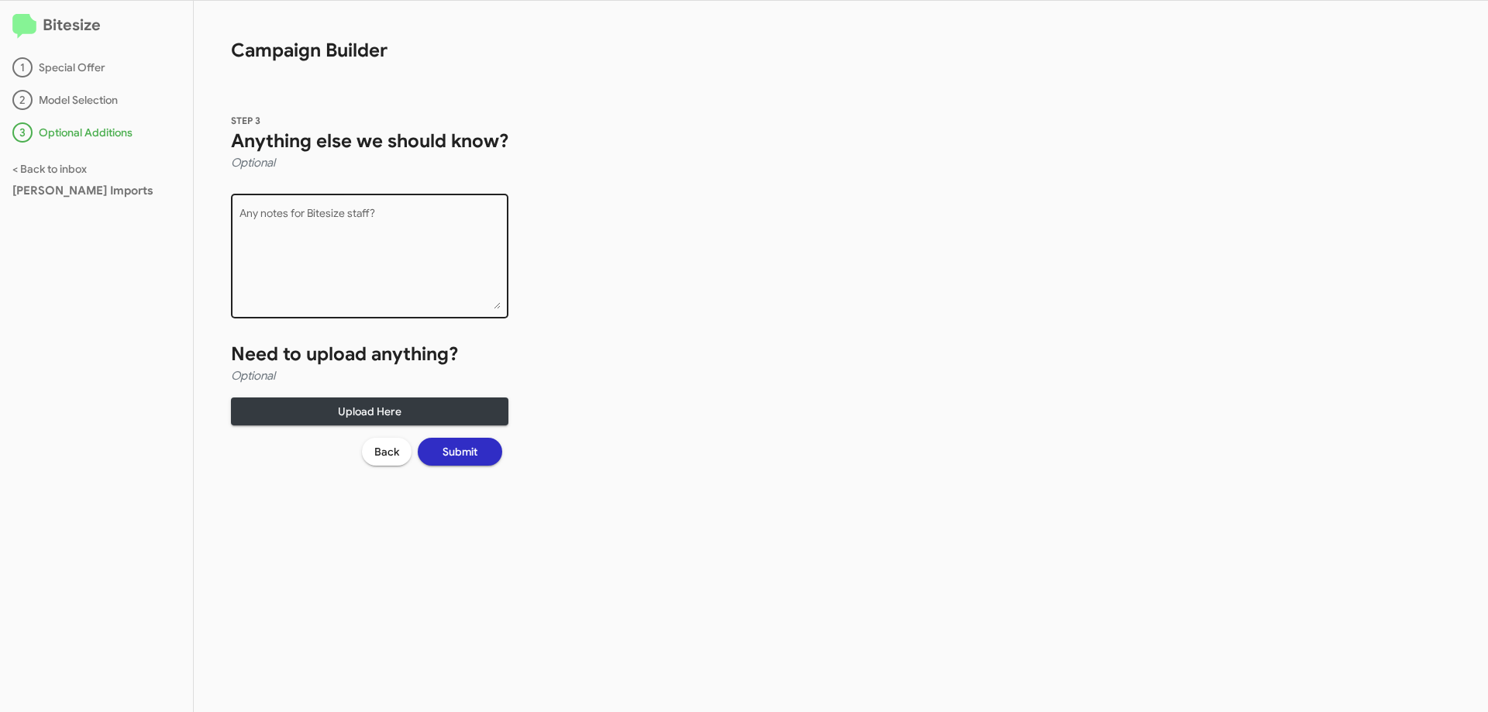
click at [396, 212] on textarea "Any notes for Bitesize staff?" at bounding box center [370, 259] width 261 height 101
click at [318, 227] on textarea "Any notes for Bitesize staff?" at bounding box center [370, 259] width 261 height 101
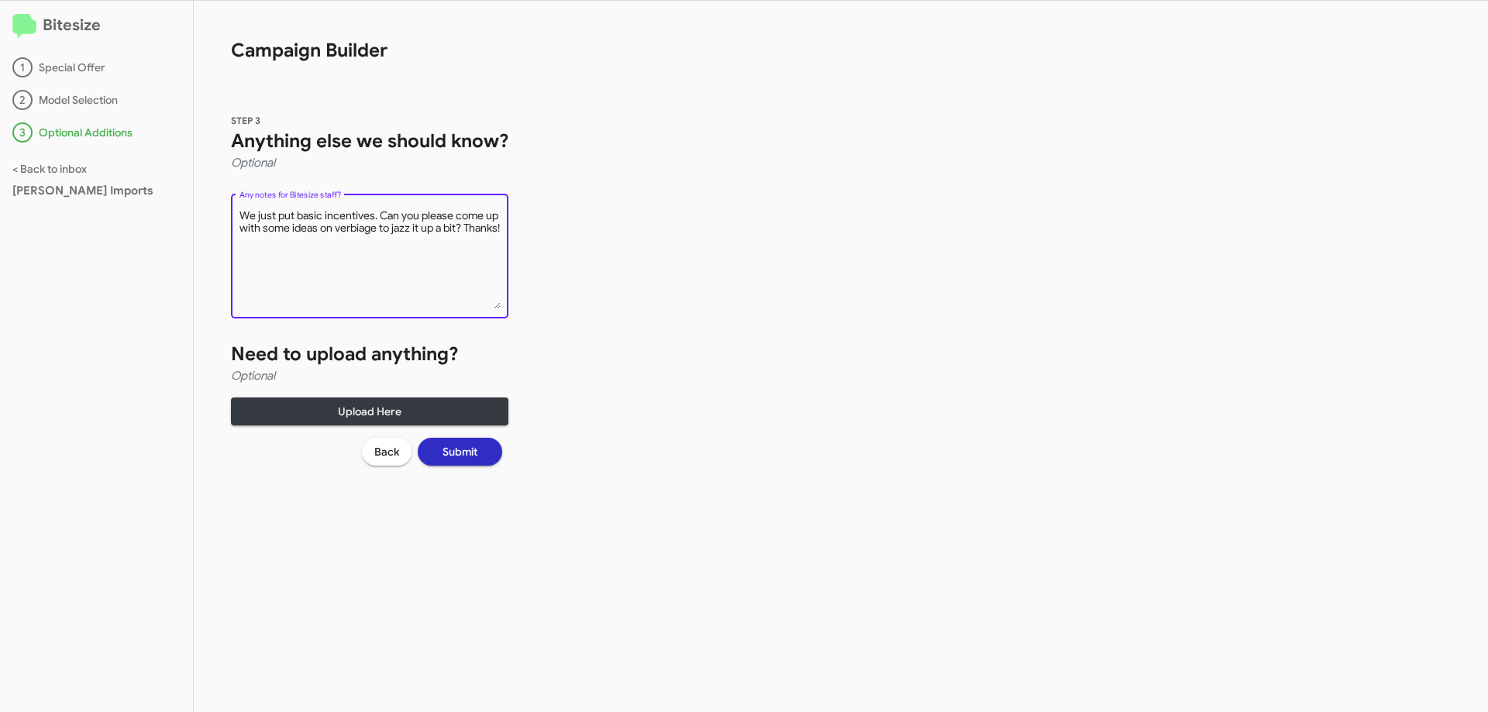
type textarea "We just put basic incentives. Can you please come up with some ideas on verbiag…"
click at [480, 453] on button "Submit" at bounding box center [460, 452] width 84 height 28
